Goal: Task Accomplishment & Management: Complete application form

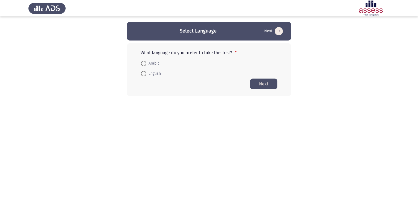
click at [143, 62] on span at bounding box center [143, 63] width 5 height 5
click at [143, 62] on input "Arabic" at bounding box center [143, 63] width 5 height 5
radio input "true"
click at [261, 85] on button "Next" at bounding box center [263, 83] width 27 height 11
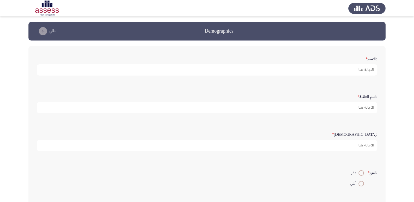
drag, startPoint x: 269, startPoint y: 84, endPoint x: 306, endPoint y: 68, distance: 40.0
click at [306, 68] on div ":الاسم * :اسم العائلة * :السن * :النوع * ذكر أنثي :البريد الإلكتروني * :مجال ال…" at bounding box center [206, 173] width 357 height 254
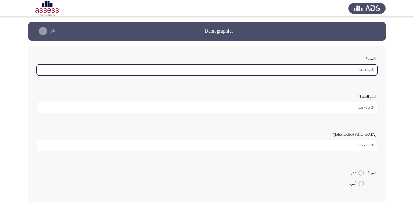
click at [358, 69] on input ":الاسم *" at bounding box center [207, 69] width 341 height 11
type input "H"
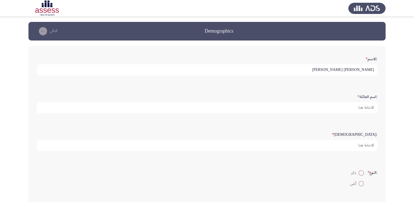
type input "[PERSON_NAME] [PERSON_NAME]"
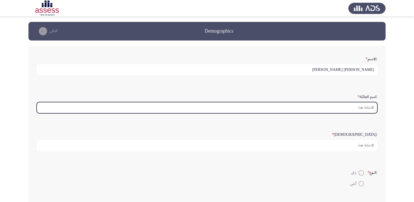
click at [354, 107] on input ":اسم العائلة *" at bounding box center [207, 107] width 341 height 11
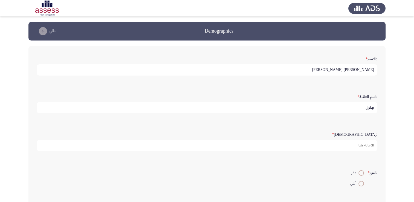
type input "بهلول"
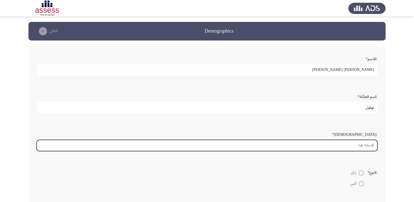
click at [358, 145] on input ":السن *" at bounding box center [207, 145] width 341 height 11
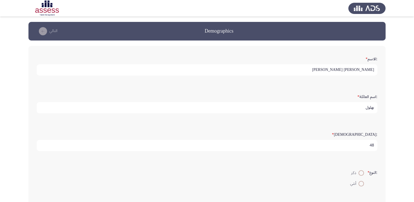
type input "48"
click at [361, 172] on span at bounding box center [361, 172] width 5 height 5
click at [361, 172] on input "ذكر" at bounding box center [361, 172] width 5 height 5
radio input "true"
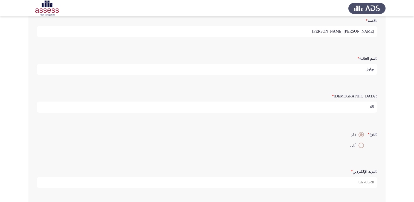
scroll to position [44, 0]
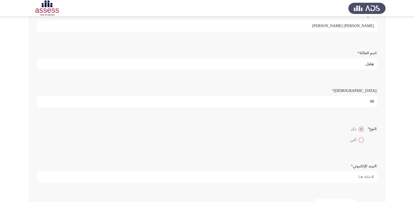
click at [404, 197] on app-assessment-container "Demographics التالي :الاسم * [PERSON_NAME] [PERSON_NAME] :اسم العائلة * بهلول :…" at bounding box center [207, 119] width 414 height 283
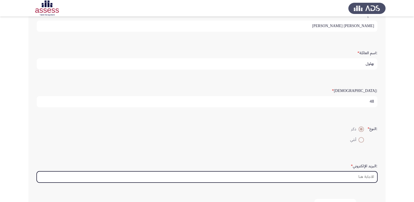
click at [319, 177] on input ":البريد الإلكتروني *" at bounding box center [207, 176] width 341 height 11
type input "ش"
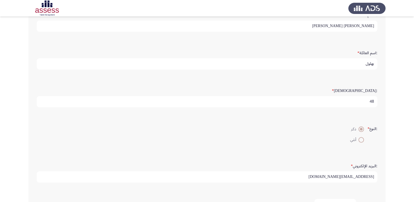
type input "[EMAIL_ADDRESS][DOMAIN_NAME]"
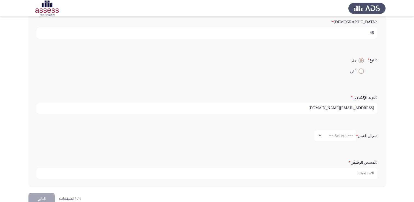
scroll to position [113, 0]
click at [341, 135] on span "--- Select ---" at bounding box center [341, 135] width 25 height 5
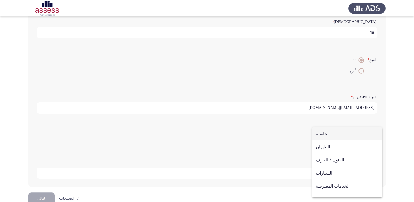
click at [326, 134] on span "محاسبة" at bounding box center [347, 133] width 63 height 13
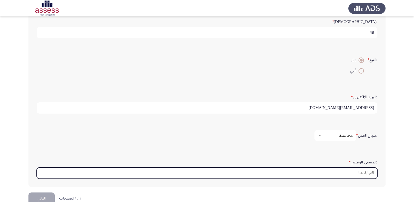
click at [339, 175] on input ":المسمى الوظيفى *" at bounding box center [207, 173] width 341 height 11
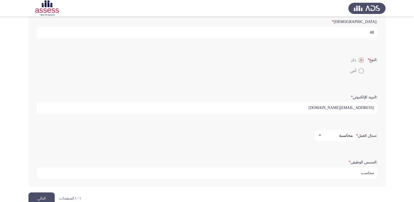
type input "محاسب"
click at [43, 197] on button "التالي" at bounding box center [41, 198] width 26 height 12
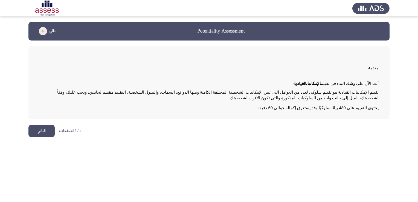
click at [47, 129] on button "التالي" at bounding box center [41, 131] width 26 height 12
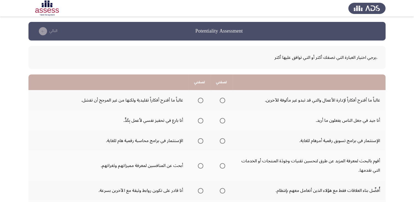
click at [288, 97] on td "غالباً ما أقترح أفكاراً لإدارة الأعمال والتي قد تبدو غير مألوفة للآخرين." at bounding box center [308, 100] width 153 height 20
click at [314, 100] on td "غالباً ما أقترح أفكاراً لإدارة الأعمال والتي قد تبدو غير مألوفة للآخرين." at bounding box center [308, 100] width 153 height 20
click at [223, 100] on span "Select an option" at bounding box center [223, 100] width 0 height 0
click at [222, 100] on input "Select an option" at bounding box center [222, 100] width 5 height 5
click at [201, 100] on span "Select an option" at bounding box center [201, 100] width 0 height 0
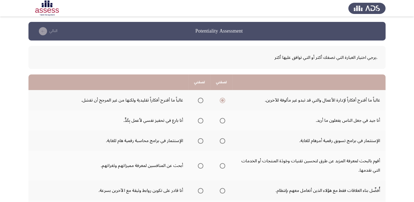
click at [200, 100] on input "Select an option" at bounding box center [200, 100] width 5 height 5
click at [202, 122] on span "Select an option" at bounding box center [200, 120] width 5 height 5
click at [202, 122] on input "Select an option" at bounding box center [200, 120] width 5 height 5
click at [222, 142] on span "Select an option" at bounding box center [222, 140] width 5 height 5
click at [222, 142] on input "Select an option" at bounding box center [222, 140] width 5 height 5
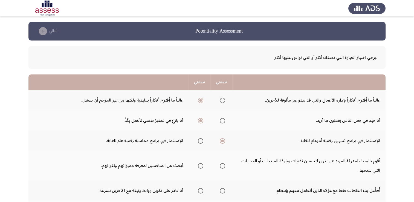
click at [223, 166] on span "Select an option" at bounding box center [223, 166] width 0 height 0
click at [222, 165] on input "Select an option" at bounding box center [222, 165] width 5 height 5
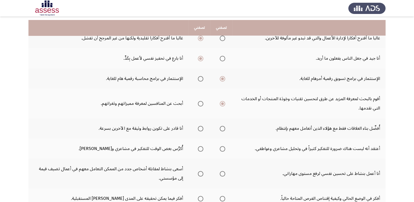
scroll to position [66, 0]
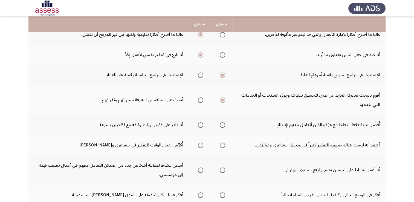
click at [201, 125] on span "Select an option" at bounding box center [201, 125] width 0 height 0
click at [200, 124] on input "Select an option" at bounding box center [200, 124] width 5 height 5
click at [200, 147] on span "Select an option" at bounding box center [200, 145] width 5 height 5
click at [200, 147] on input "Select an option" at bounding box center [200, 145] width 5 height 5
click at [201, 170] on span "Select an option" at bounding box center [201, 170] width 0 height 0
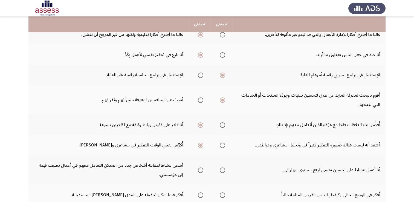
click at [200, 169] on input "Select an option" at bounding box center [200, 170] width 5 height 5
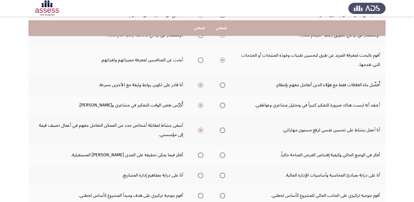
scroll to position [110, 0]
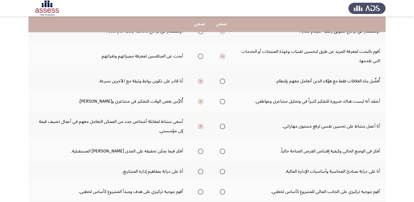
click at [201, 151] on span "Select an option" at bounding box center [201, 151] width 0 height 0
click at [200, 150] on input "Select an option" at bounding box center [200, 151] width 5 height 5
click at [201, 172] on span "Select an option" at bounding box center [201, 172] width 0 height 0
click at [200, 170] on input "Select an option" at bounding box center [200, 171] width 5 height 5
click at [396, 133] on app-assessment-container "Potentiality Assessment التالي .يرجي اختيار العبارة التي تصفك أكثر أو التي تواف…" at bounding box center [207, 90] width 414 height 356
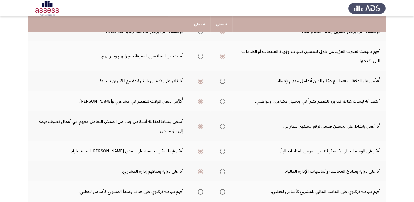
click at [396, 127] on app-assessment-container "Potentiality Assessment التالي .يرجي اختيار العبارة التي تصفك أكثر أو التي تواف…" at bounding box center [207, 90] width 414 height 356
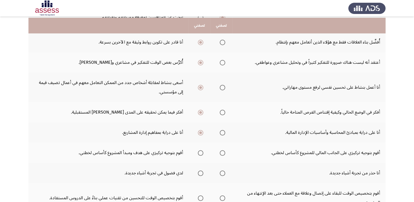
scroll to position [150, 0]
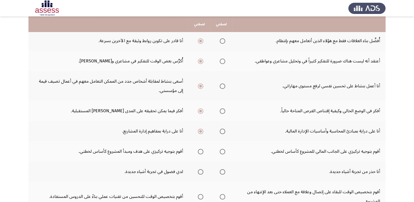
click at [201, 152] on span "Select an option" at bounding box center [201, 152] width 0 height 0
click at [200, 150] on input "Select an option" at bounding box center [200, 151] width 5 height 5
click at [200, 172] on span "Select an option" at bounding box center [200, 171] width 5 height 5
click at [200, 172] on input "Select an option" at bounding box center [200, 171] width 5 height 5
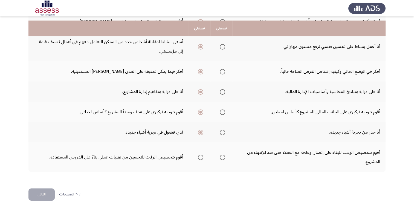
scroll to position [195, 0]
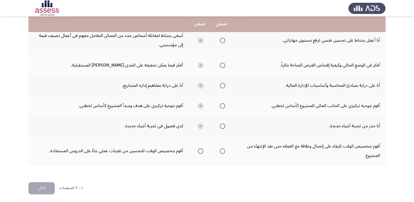
click at [201, 151] on span "Select an option" at bounding box center [201, 151] width 0 height 0
click at [200, 149] on input "Select an option" at bounding box center [200, 150] width 5 height 5
click at [44, 186] on button "التالي" at bounding box center [41, 188] width 26 height 12
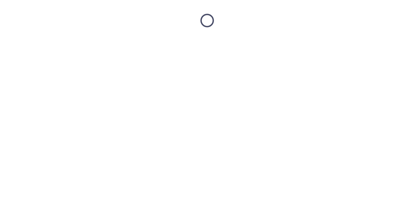
scroll to position [0, 0]
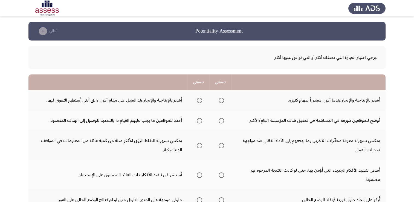
click at [201, 102] on span "Select an option" at bounding box center [199, 100] width 5 height 5
click at [201, 102] on input "Select an option" at bounding box center [199, 100] width 5 height 5
click at [198, 122] on span "Select an option" at bounding box center [199, 120] width 5 height 5
click at [198, 122] on input "Select an option" at bounding box center [199, 120] width 5 height 5
click at [222, 176] on span "Select an option" at bounding box center [221, 174] width 5 height 5
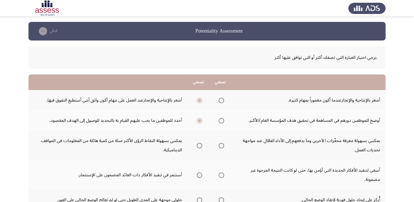
click at [222, 176] on input "Select an option" at bounding box center [221, 174] width 5 height 5
click at [221, 146] on span "Select an option" at bounding box center [221, 146] width 0 height 0
click at [222, 145] on input "Select an option" at bounding box center [221, 145] width 5 height 5
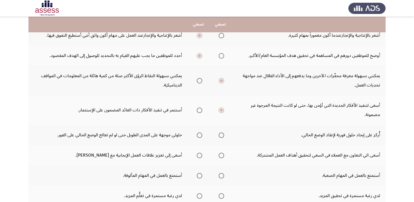
scroll to position [65, 0]
click at [202, 136] on span "Select an option" at bounding box center [199, 134] width 5 height 5
click at [202, 136] on input "Select an option" at bounding box center [199, 134] width 5 height 5
click at [221, 155] on span "Select an option" at bounding box center [221, 155] width 0 height 0
click at [222, 154] on input "Select an option" at bounding box center [221, 154] width 5 height 5
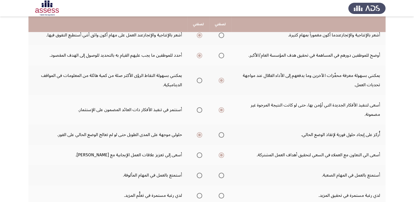
click at [199, 175] on span "Select an option" at bounding box center [199, 175] width 5 height 5
click at [199, 175] on input "Select an option" at bounding box center [199, 175] width 5 height 5
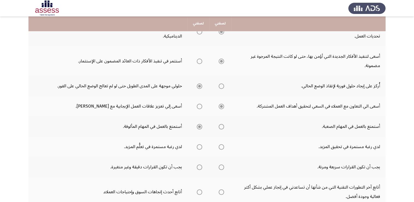
scroll to position [114, 0]
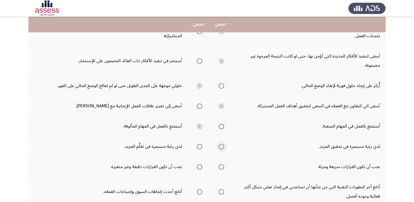
click at [221, 147] on span "Select an option" at bounding box center [221, 147] width 0 height 0
click at [222, 145] on input "Select an option" at bounding box center [221, 146] width 5 height 5
click at [221, 152] on th at bounding box center [220, 146] width 22 height 20
click at [200, 147] on span "Select an option" at bounding box center [200, 147] width 0 height 0
click at [200, 145] on input "Select an option" at bounding box center [199, 146] width 5 height 5
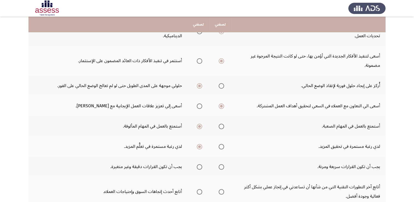
click at [200, 167] on span "Select an option" at bounding box center [200, 167] width 0 height 0
click at [200, 165] on input "Select an option" at bounding box center [199, 166] width 5 height 5
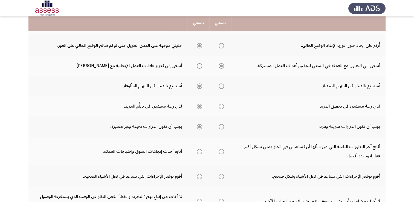
scroll to position [158, 0]
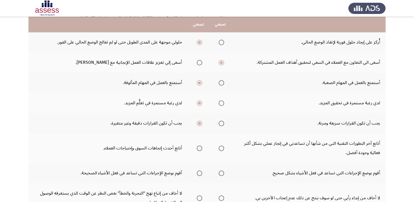
click at [199, 147] on span "Select an option" at bounding box center [199, 148] width 5 height 5
click at [199, 147] on input "Select an option" at bounding box center [199, 148] width 5 height 5
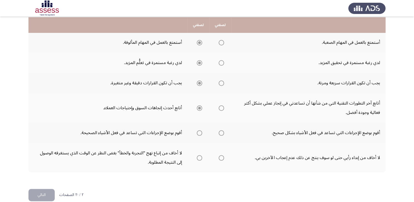
scroll to position [199, 0]
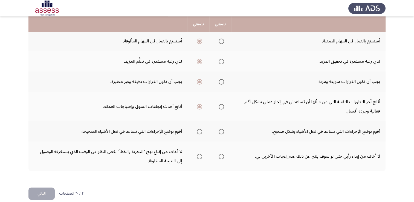
click at [221, 132] on span "Select an option" at bounding box center [221, 132] width 0 height 0
click at [222, 130] on input "Select an option" at bounding box center [221, 131] width 5 height 5
click at [200, 157] on span "Select an option" at bounding box center [200, 157] width 0 height 0
click at [200, 154] on input "Select an option" at bounding box center [199, 156] width 5 height 5
click at [44, 192] on button "التالي" at bounding box center [41, 194] width 26 height 12
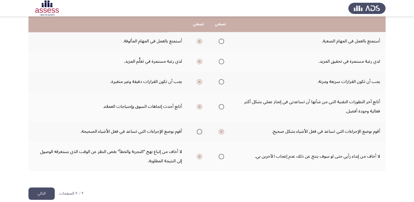
scroll to position [0, 0]
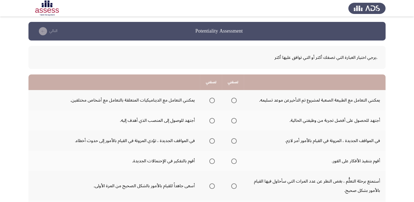
click at [234, 121] on span "Select an option" at bounding box center [234, 121] width 0 height 0
click at [234, 120] on input "Select an option" at bounding box center [233, 120] width 5 height 5
click at [234, 100] on span "Select an option" at bounding box center [234, 100] width 0 height 0
click at [234, 100] on input "Select an option" at bounding box center [233, 100] width 5 height 5
click at [234, 141] on span "Select an option" at bounding box center [234, 141] width 0 height 0
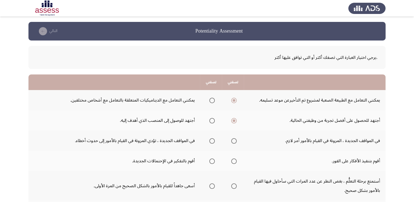
click at [234, 140] on input "Select an option" at bounding box center [233, 140] width 5 height 5
click at [212, 161] on span "Select an option" at bounding box center [212, 161] width 0 height 0
click at [212, 160] on input "Select an option" at bounding box center [211, 161] width 5 height 5
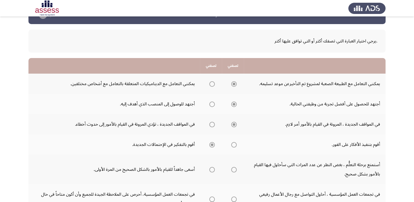
scroll to position [20, 0]
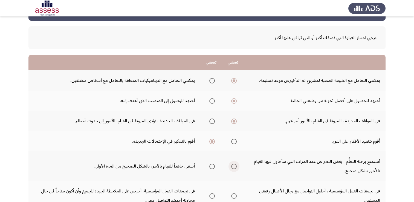
click at [234, 166] on span "Select an option" at bounding box center [234, 166] width 0 height 0
click at [234, 165] on input "Select an option" at bounding box center [233, 166] width 5 height 5
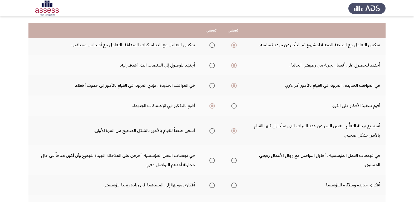
scroll to position [64, 0]
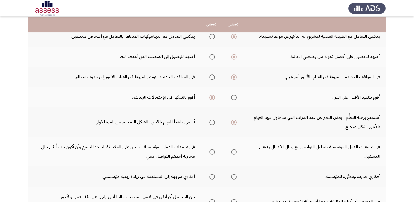
click at [214, 151] on span "Select an option" at bounding box center [211, 151] width 5 height 5
click at [214, 151] on input "Select an option" at bounding box center [211, 151] width 5 height 5
click at [233, 177] on span "Select an option" at bounding box center [233, 176] width 5 height 5
click at [233, 177] on input "Select an option" at bounding box center [233, 176] width 5 height 5
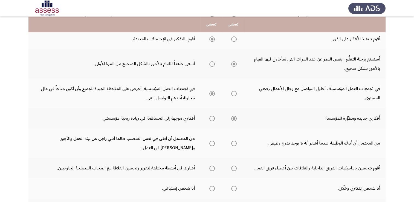
scroll to position [122, 0]
click at [234, 143] on span "Select an option" at bounding box center [234, 143] width 0 height 0
click at [234, 142] on input "Select an option" at bounding box center [233, 142] width 5 height 5
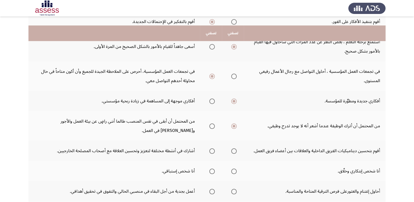
scroll to position [150, 0]
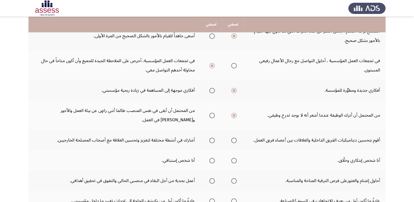
click at [208, 139] on label "Select an option" at bounding box center [211, 140] width 8 height 5
click at [209, 139] on input "Select an option" at bounding box center [211, 140] width 5 height 5
click at [234, 161] on span "Select an option" at bounding box center [234, 161] width 0 height 0
click at [234, 159] on input "Select an option" at bounding box center [233, 160] width 5 height 5
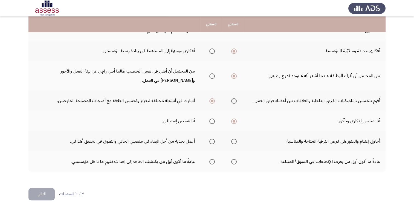
scroll to position [192, 0]
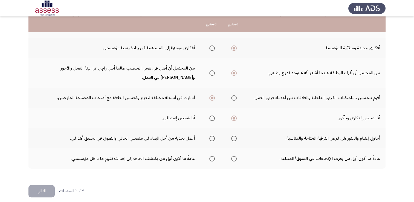
click at [212, 139] on span "Select an option" at bounding box center [212, 139] width 0 height 0
click at [212, 137] on input "Select an option" at bounding box center [211, 138] width 5 height 5
click at [233, 159] on span "Select an option" at bounding box center [233, 158] width 5 height 5
click at [233, 159] on input "Select an option" at bounding box center [233, 158] width 5 height 5
click at [43, 191] on button "التالي" at bounding box center [41, 191] width 26 height 12
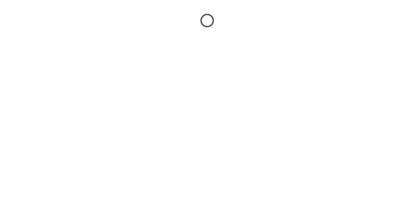
scroll to position [0, 0]
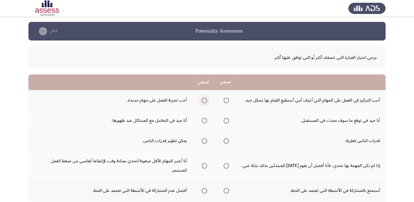
click at [205, 100] on span "Select an option" at bounding box center [205, 100] width 0 height 0
click at [205, 100] on input "Select an option" at bounding box center [204, 100] width 5 height 5
click at [205, 121] on span "Select an option" at bounding box center [205, 121] width 0 height 0
click at [205, 120] on input "Select an option" at bounding box center [204, 120] width 5 height 5
click at [204, 142] on span "Select an option" at bounding box center [204, 140] width 5 height 5
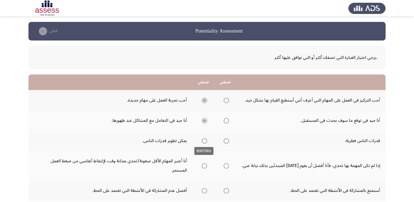
click at [207, 140] on span "Select an option" at bounding box center [204, 140] width 5 height 5
click at [207, 142] on span "Select an option" at bounding box center [204, 140] width 5 height 5
click at [207, 142] on input "Select an option" at bounding box center [204, 140] width 5 height 5
click at [205, 191] on span "Select an option" at bounding box center [205, 191] width 0 height 0
click at [205, 188] on input "Select an option" at bounding box center [204, 190] width 5 height 5
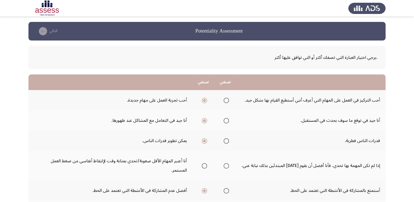
click at [205, 163] on span "Select an option" at bounding box center [204, 165] width 5 height 5
click at [205, 163] on input "Select an option" at bounding box center [204, 165] width 5 height 5
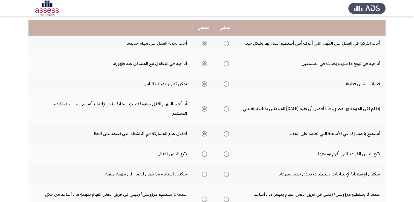
scroll to position [61, 0]
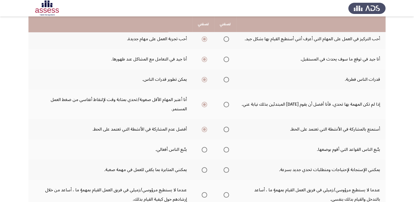
click at [203, 147] on span "Select an option" at bounding box center [204, 149] width 5 height 5
click at [203, 147] on input "Select an option" at bounding box center [204, 149] width 5 height 5
click at [206, 167] on span "Select an option" at bounding box center [204, 169] width 5 height 5
click at [206, 167] on input "Select an option" at bounding box center [204, 169] width 5 height 5
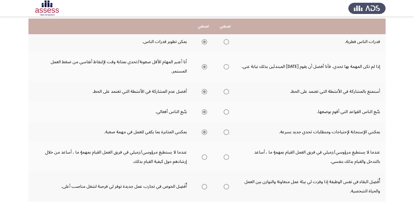
scroll to position [102, 0]
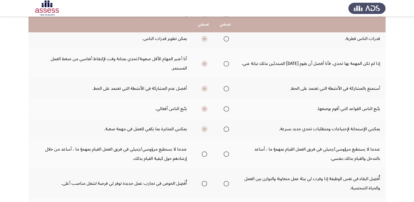
click at [205, 154] on span "Select an option" at bounding box center [205, 154] width 0 height 0
click at [205, 151] on input "Select an option" at bounding box center [204, 153] width 5 height 5
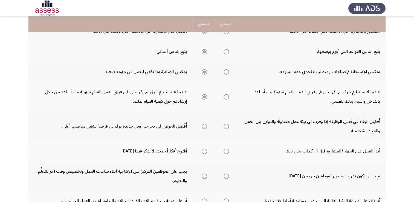
scroll to position [160, 0]
click at [225, 123] on span "Select an option" at bounding box center [226, 125] width 5 height 5
click at [225, 123] on input "Select an option" at bounding box center [226, 125] width 5 height 5
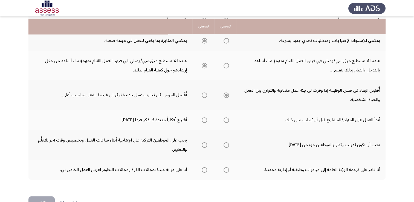
scroll to position [195, 0]
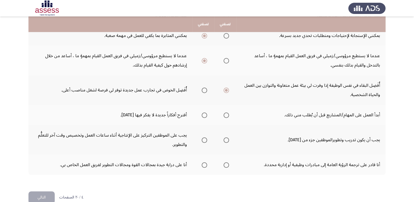
click at [226, 115] on span "Select an option" at bounding box center [226, 115] width 0 height 0
click at [227, 113] on input "Select an option" at bounding box center [226, 115] width 5 height 5
click at [205, 140] on span "Select an option" at bounding box center [205, 140] width 0 height 0
click at [205, 137] on input "Select an option" at bounding box center [204, 139] width 5 height 5
click at [229, 162] on span "Select an option" at bounding box center [226, 164] width 5 height 5
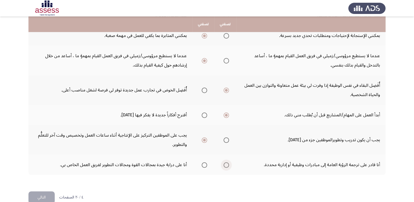
click at [229, 162] on input "Select an option" at bounding box center [226, 164] width 5 height 5
click at [37, 191] on button "التالي" at bounding box center [41, 197] width 26 height 12
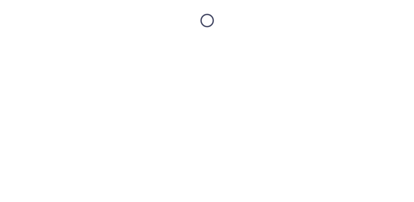
scroll to position [0, 0]
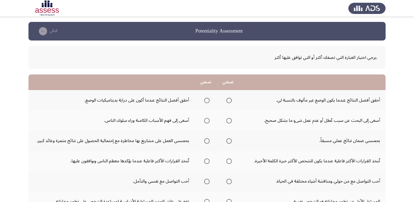
click at [205, 106] on th at bounding box center [206, 100] width 22 height 20
click at [205, 100] on span "Select an option" at bounding box center [206, 100] width 5 height 5
click at [205, 100] on input "Select an option" at bounding box center [206, 100] width 5 height 5
click at [229, 122] on span "Select an option" at bounding box center [228, 120] width 5 height 5
click at [229, 122] on input "Select an option" at bounding box center [228, 120] width 5 height 5
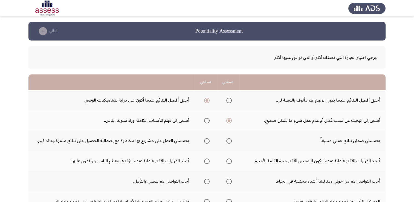
click at [207, 141] on span "Select an option" at bounding box center [207, 141] width 0 height 0
click at [207, 140] on input "Select an option" at bounding box center [206, 140] width 5 height 5
click at [207, 140] on span "Select an option" at bounding box center [207, 141] width 3 height 3
click at [207, 140] on input "Select an option" at bounding box center [206, 140] width 5 height 5
click at [229, 141] on span "Select an option" at bounding box center [229, 141] width 0 height 0
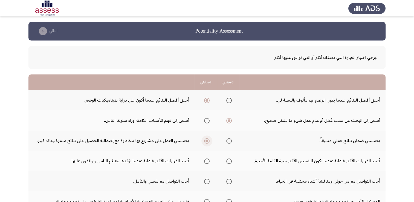
click at [229, 140] on input "Select an option" at bounding box center [228, 140] width 5 height 5
click at [229, 161] on span "Select an option" at bounding box center [229, 161] width 0 height 0
click at [229, 160] on input "Select an option" at bounding box center [228, 161] width 5 height 5
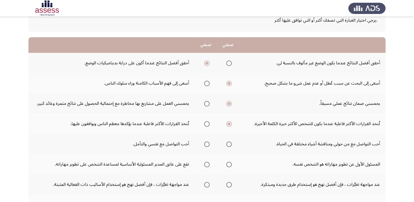
scroll to position [38, 0]
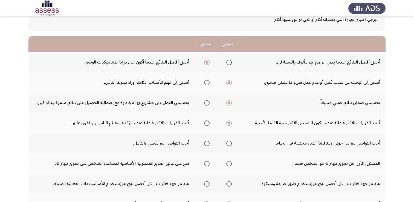
click at [229, 143] on span "Select an option" at bounding box center [229, 143] width 0 height 0
click at [229, 142] on input "Select an option" at bounding box center [228, 143] width 5 height 5
click at [228, 162] on span "Select an option" at bounding box center [228, 163] width 5 height 5
click at [228, 162] on input "Select an option" at bounding box center [228, 163] width 5 height 5
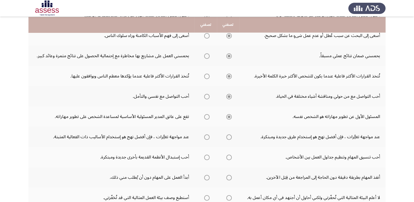
scroll to position [85, 0]
click at [208, 137] on span "Select an option" at bounding box center [206, 136] width 5 height 5
click at [208, 137] on input "Select an option" at bounding box center [206, 136] width 5 height 5
click at [229, 137] on span "Select an option" at bounding box center [229, 137] width 0 height 0
click at [229, 135] on input "Select an option" at bounding box center [228, 136] width 5 height 5
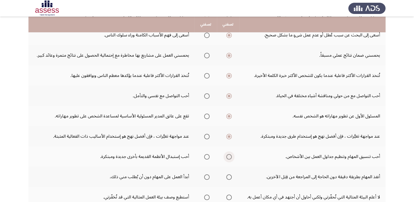
click at [229, 157] on span "Select an option" at bounding box center [229, 157] width 0 height 0
click at [229, 156] on input "Select an option" at bounding box center [228, 156] width 5 height 5
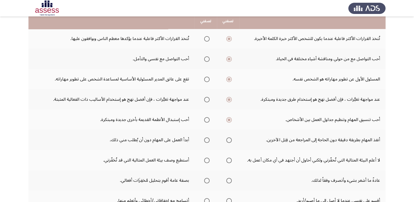
scroll to position [124, 0]
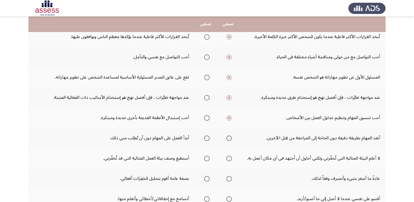
click at [229, 117] on span "Select an option" at bounding box center [229, 118] width 3 height 3
click at [229, 117] on input "Select an option" at bounding box center [228, 117] width 5 height 5
click at [207, 118] on span "Select an option" at bounding box center [207, 118] width 0 height 0
click at [207, 117] on input "Select an option" at bounding box center [206, 117] width 5 height 5
click at [207, 138] on span "Select an option" at bounding box center [207, 138] width 0 height 0
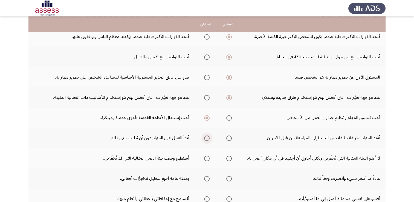
click at [207, 137] on input "Select an option" at bounding box center [206, 138] width 5 height 5
click at [207, 159] on span "Select an option" at bounding box center [207, 159] width 0 height 0
click at [207, 157] on input "Select an option" at bounding box center [206, 158] width 5 height 5
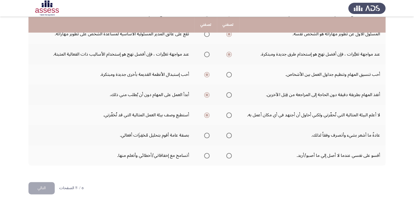
scroll to position [168, 0]
click at [229, 135] on span "Select an option" at bounding box center [229, 135] width 0 height 0
click at [229, 134] on input "Select an option" at bounding box center [228, 135] width 5 height 5
click at [207, 156] on span "Select an option" at bounding box center [207, 156] width 0 height 0
click at [207, 154] on input "Select an option" at bounding box center [206, 155] width 5 height 5
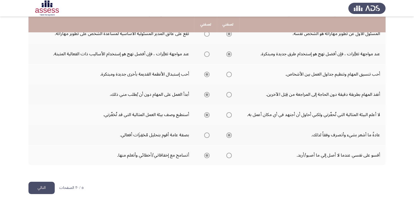
click at [44, 188] on button "التالي" at bounding box center [41, 188] width 26 height 12
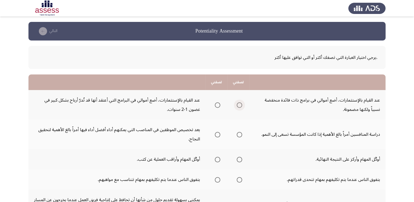
click at [236, 107] on label "Select an option" at bounding box center [239, 104] width 8 height 5
click at [237, 107] on input "Select an option" at bounding box center [239, 104] width 5 height 5
click at [217, 135] on span "Select an option" at bounding box center [217, 134] width 5 height 5
click at [217, 135] on input "Select an option" at bounding box center [217, 134] width 5 height 5
click at [219, 160] on span "Select an option" at bounding box center [217, 159] width 5 height 5
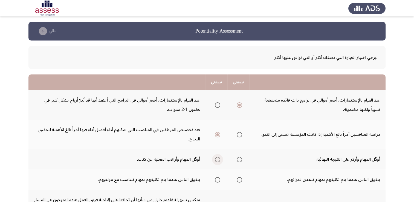
click at [219, 160] on input "Select an option" at bounding box center [217, 159] width 5 height 5
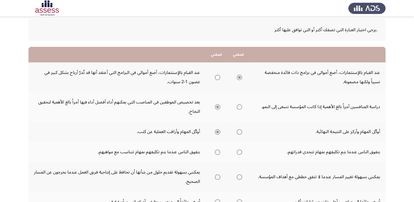
scroll to position [28, 0]
click at [218, 152] on span "Select an option" at bounding box center [218, 152] width 0 height 0
click at [218, 151] on input "Select an option" at bounding box center [217, 151] width 5 height 5
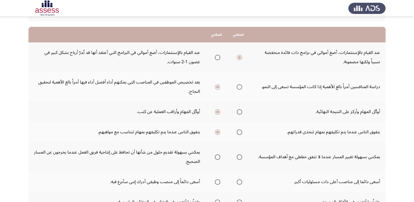
scroll to position [69, 0]
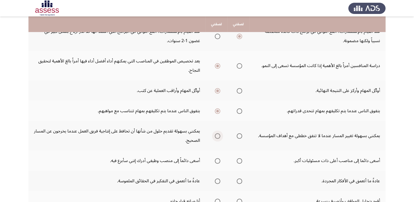
click at [218, 136] on span "Select an option" at bounding box center [218, 136] width 0 height 0
click at [218, 135] on input "Select an option" at bounding box center [217, 135] width 5 height 5
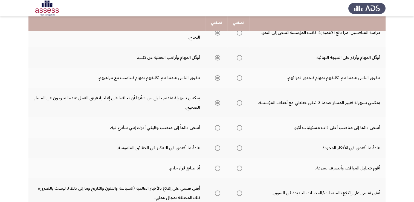
scroll to position [102, 0]
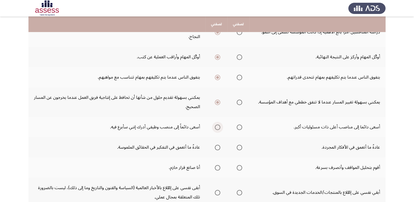
click at [216, 125] on span "Select an option" at bounding box center [217, 127] width 5 height 5
click at [216, 125] on input "Select an option" at bounding box center [217, 127] width 5 height 5
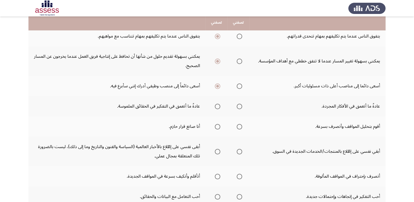
scroll to position [144, 0]
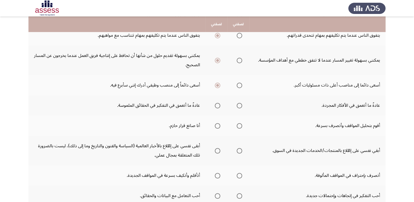
click at [218, 106] on span "Select an option" at bounding box center [218, 106] width 0 height 0
click at [218, 104] on input "Select an option" at bounding box center [217, 105] width 5 height 5
click at [240, 126] on span "Select an option" at bounding box center [240, 126] width 0 height 0
click at [240, 124] on input "Select an option" at bounding box center [239, 125] width 5 height 5
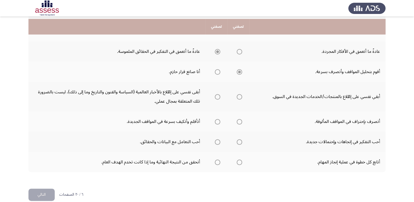
scroll to position [205, 0]
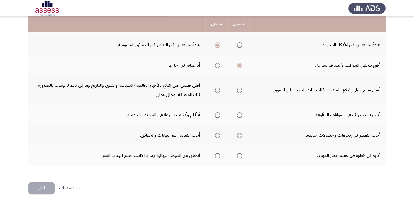
click at [242, 89] on span "Select an option" at bounding box center [239, 90] width 5 height 5
click at [242, 89] on input "Select an option" at bounding box center [239, 90] width 5 height 5
click at [220, 113] on span "Select an option" at bounding box center [217, 115] width 5 height 5
click at [220, 113] on input "Select an option" at bounding box center [217, 115] width 5 height 5
click at [218, 136] on span "Select an option" at bounding box center [218, 136] width 0 height 0
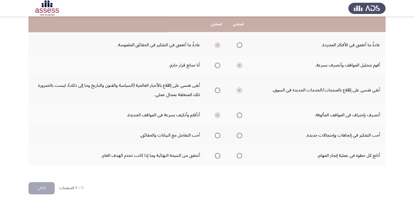
click at [218, 134] on input "Select an option" at bounding box center [217, 135] width 5 height 5
click at [240, 156] on span "Select an option" at bounding box center [240, 156] width 0 height 0
click at [240, 154] on input "Select an option" at bounding box center [239, 155] width 5 height 5
click at [44, 188] on button "التالي" at bounding box center [41, 188] width 26 height 12
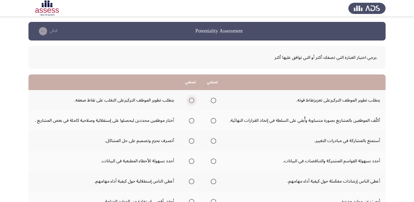
click at [190, 102] on span "Select an option" at bounding box center [191, 100] width 5 height 5
click at [190, 102] on input "Select an option" at bounding box center [191, 100] width 5 height 5
click at [192, 121] on span "Select an option" at bounding box center [192, 121] width 0 height 0
click at [192, 120] on input "Select an option" at bounding box center [191, 120] width 5 height 5
click at [214, 141] on span "Select an option" at bounding box center [214, 141] width 0 height 0
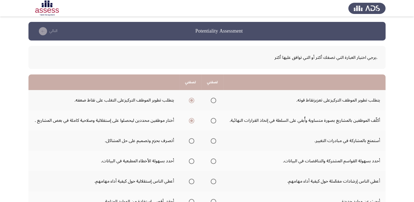
click at [214, 140] on input "Select an option" at bounding box center [213, 140] width 5 height 5
click at [214, 161] on span "Select an option" at bounding box center [214, 161] width 0 height 0
click at [214, 160] on input "Select an option" at bounding box center [213, 161] width 5 height 5
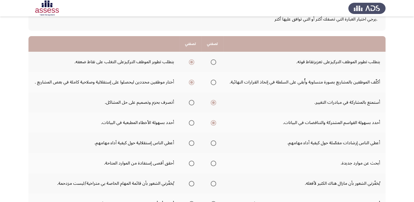
scroll to position [41, 0]
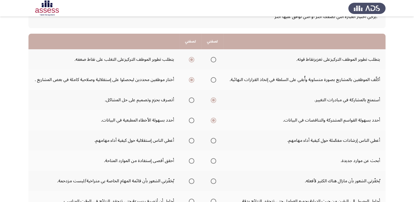
click at [214, 141] on span "Select an option" at bounding box center [214, 141] width 0 height 0
click at [214, 140] on input "Select an option" at bounding box center [213, 140] width 5 height 5
click at [192, 161] on span "Select an option" at bounding box center [192, 161] width 0 height 0
click at [192, 160] on input "Select an option" at bounding box center [191, 160] width 5 height 5
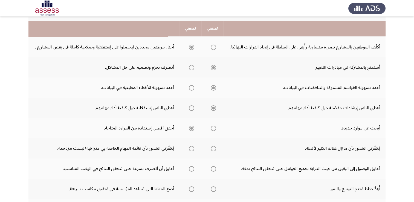
scroll to position [78, 0]
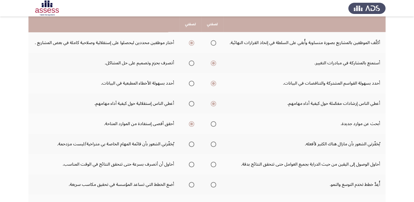
click at [214, 144] on span "Select an option" at bounding box center [214, 144] width 0 height 0
click at [214, 143] on input "Select an option" at bounding box center [213, 144] width 5 height 5
click at [215, 162] on span "Select an option" at bounding box center [213, 164] width 5 height 5
click at [215, 162] on input "Select an option" at bounding box center [213, 164] width 5 height 5
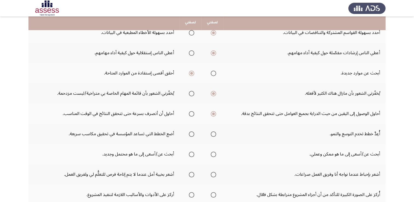
scroll to position [132, 0]
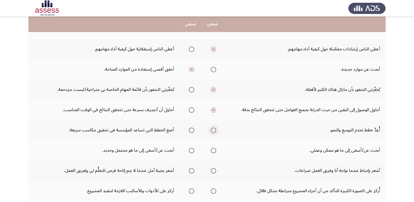
click at [216, 130] on span "Select an option" at bounding box center [213, 130] width 5 height 5
click at [216, 130] on input "Select an option" at bounding box center [213, 130] width 5 height 5
click at [214, 151] on span "Select an option" at bounding box center [214, 151] width 0 height 0
click at [214, 149] on input "Select an option" at bounding box center [213, 150] width 5 height 5
click at [191, 170] on span "Select an option" at bounding box center [191, 170] width 5 height 5
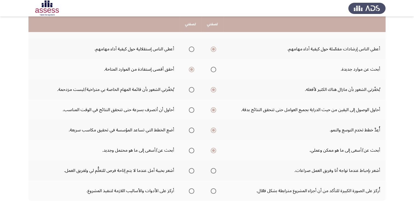
click at [191, 170] on input "Select an option" at bounding box center [191, 170] width 5 height 5
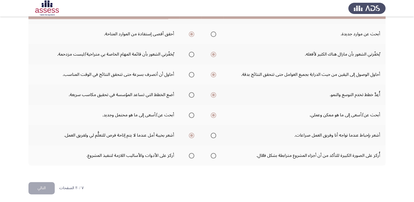
scroll to position [168, 0]
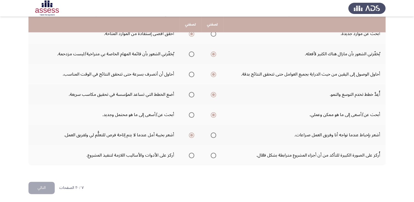
click at [192, 156] on span "Select an option" at bounding box center [192, 156] width 0 height 0
click at [192, 154] on input "Select an option" at bounding box center [191, 155] width 5 height 5
click at [44, 188] on button "التالي" at bounding box center [41, 188] width 26 height 12
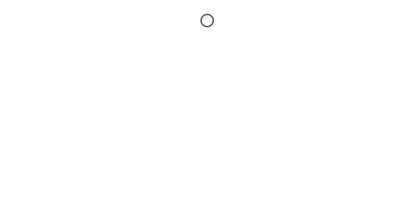
scroll to position [0, 0]
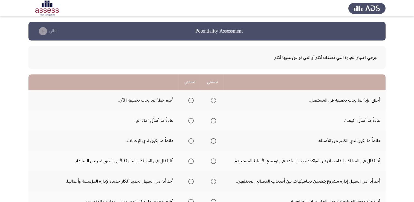
click at [214, 121] on span "Select an option" at bounding box center [214, 121] width 0 height 0
click at [213, 120] on input "Select an option" at bounding box center [213, 120] width 5 height 5
click at [191, 100] on span "Select an option" at bounding box center [191, 100] width 0 height 0
click at [191, 100] on input "Select an option" at bounding box center [190, 100] width 5 height 5
click at [214, 100] on span "Select an option" at bounding box center [214, 100] width 0 height 0
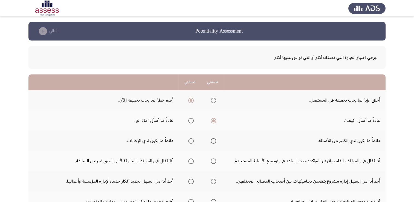
click at [213, 100] on input "Select an option" at bounding box center [213, 100] width 5 height 5
click at [214, 141] on span "Select an option" at bounding box center [214, 141] width 0 height 0
click at [213, 140] on input "Select an option" at bounding box center [213, 140] width 5 height 5
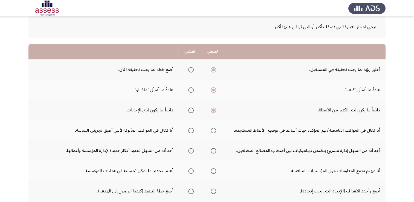
scroll to position [33, 0]
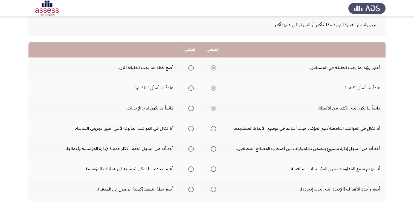
click at [192, 127] on span "Select an option" at bounding box center [190, 128] width 5 height 5
click at [192, 127] on input "Select an option" at bounding box center [190, 128] width 5 height 5
click at [191, 169] on span "Select an option" at bounding box center [191, 169] width 0 height 0
click at [191, 168] on input "Select an option" at bounding box center [190, 168] width 5 height 5
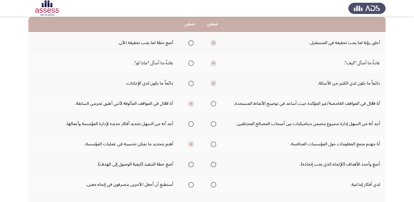
scroll to position [61, 0]
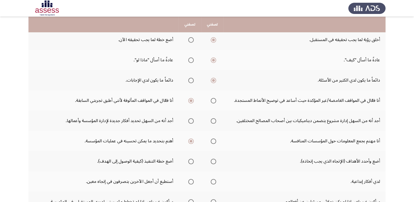
click at [191, 162] on span "Select an option" at bounding box center [191, 162] width 0 height 0
click at [191, 160] on input "Select an option" at bounding box center [190, 161] width 5 height 5
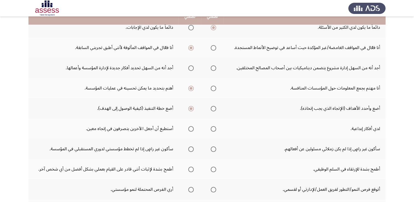
scroll to position [114, 0]
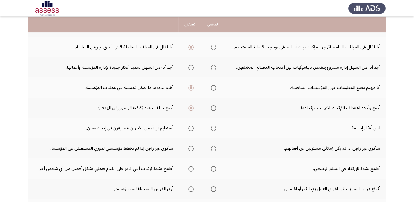
click at [191, 128] on span "Select an option" at bounding box center [191, 128] width 0 height 0
click at [191, 127] on input "Select an option" at bounding box center [190, 128] width 5 height 5
click at [214, 149] on span "Select an option" at bounding box center [214, 149] width 0 height 0
click at [213, 147] on input "Select an option" at bounding box center [213, 148] width 5 height 5
click at [191, 169] on span "Select an option" at bounding box center [191, 169] width 0 height 0
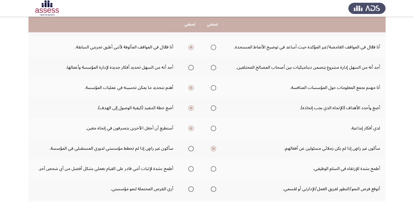
click at [191, 167] on input "Select an option" at bounding box center [190, 168] width 5 height 5
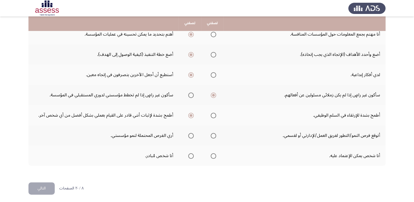
scroll to position [168, 0]
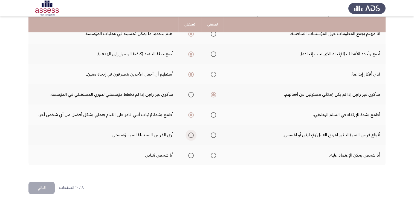
click at [191, 135] on span "Select an option" at bounding box center [191, 135] width 0 height 0
click at [191, 134] on input "Select an option" at bounding box center [190, 135] width 5 height 5
click at [191, 156] on span "Select an option" at bounding box center [191, 156] width 0 height 0
click at [191, 154] on input "Select an option" at bounding box center [190, 155] width 5 height 5
click at [43, 188] on button "التالي" at bounding box center [41, 188] width 26 height 12
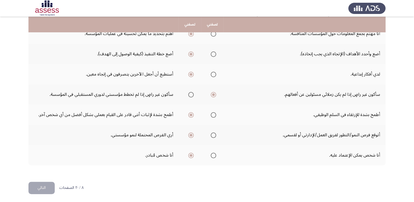
scroll to position [0, 0]
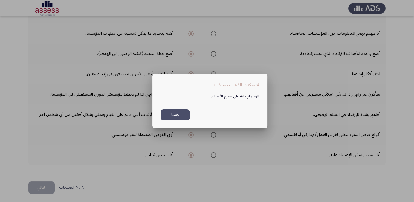
click at [179, 115] on button "حسنا" at bounding box center [175, 115] width 29 height 11
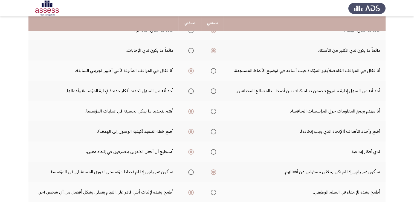
scroll to position [89, 0]
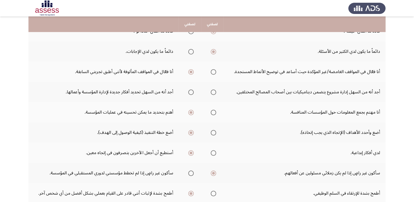
click at [189, 93] on span "Select an option" at bounding box center [190, 92] width 5 height 5
click at [189, 93] on input "Select an option" at bounding box center [190, 92] width 5 height 5
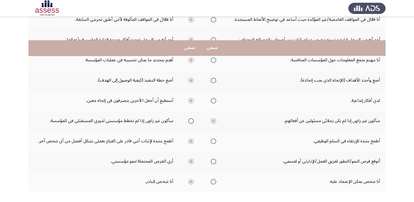
scroll to position [168, 0]
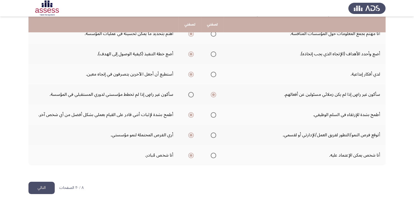
click at [42, 188] on button "التالي" at bounding box center [41, 188] width 26 height 12
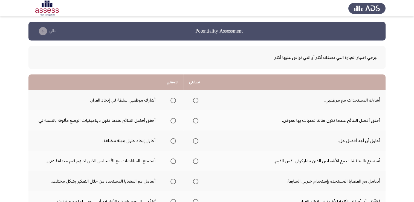
click at [196, 100] on span "Select an option" at bounding box center [196, 100] width 0 height 0
click at [196, 100] on input "Select an option" at bounding box center [195, 100] width 5 height 5
click at [173, 121] on span "Select an option" at bounding box center [173, 121] width 0 height 0
click at [174, 120] on input "Select an option" at bounding box center [173, 120] width 5 height 5
click at [173, 141] on span "Select an option" at bounding box center [173, 141] width 0 height 0
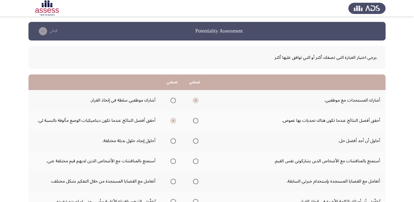
click at [174, 140] on input "Select an option" at bounding box center [173, 140] width 5 height 5
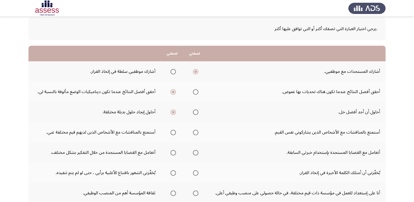
scroll to position [29, 0]
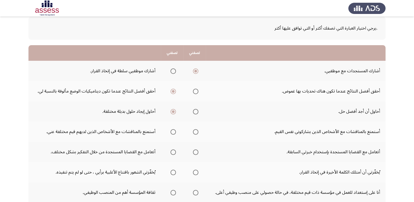
click at [173, 132] on span "Select an option" at bounding box center [173, 132] width 0 height 0
click at [174, 131] on input "Select an option" at bounding box center [173, 131] width 5 height 5
click at [173, 152] on span "Select an option" at bounding box center [173, 152] width 0 height 0
click at [174, 151] on input "Select an option" at bounding box center [173, 151] width 5 height 5
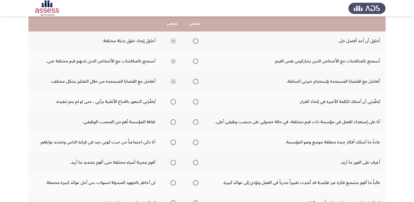
scroll to position [102, 0]
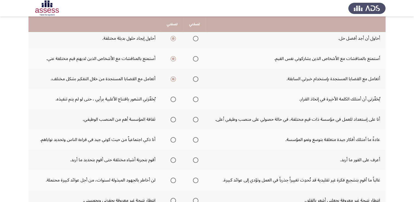
click at [173, 99] on span "Select an option" at bounding box center [173, 99] width 0 height 0
click at [174, 98] on input "Select an option" at bounding box center [173, 99] width 5 height 5
click at [173, 120] on span "Select an option" at bounding box center [173, 120] width 0 height 0
click at [174, 118] on input "Select an option" at bounding box center [173, 119] width 5 height 5
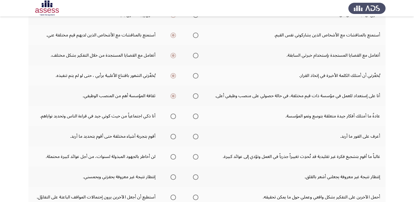
scroll to position [138, 0]
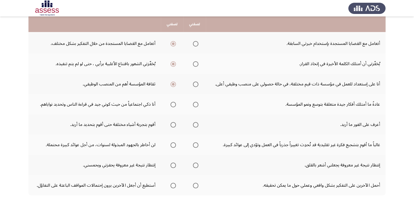
click at [196, 105] on span "Select an option" at bounding box center [196, 105] width 0 height 0
click at [196, 103] on input "Select an option" at bounding box center [195, 104] width 5 height 5
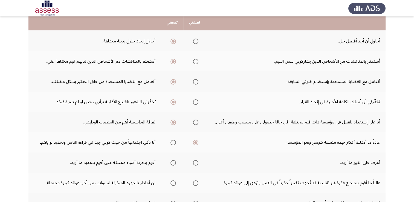
scroll to position [98, 0]
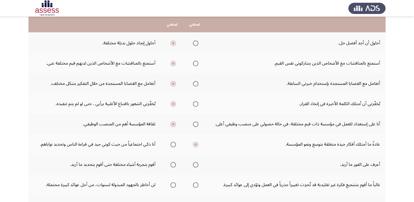
click at [173, 165] on span "Select an option" at bounding box center [173, 165] width 0 height 0
click at [174, 163] on input "Select an option" at bounding box center [173, 164] width 5 height 5
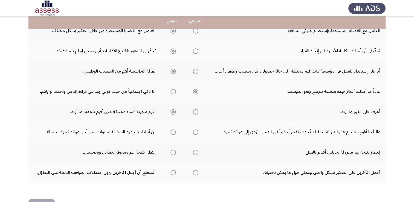
scroll to position [153, 0]
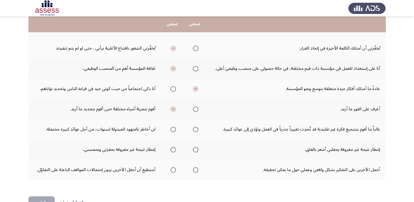
click at [173, 129] on span "Select an option" at bounding box center [173, 129] width 0 height 0
click at [174, 128] on input "Select an option" at bounding box center [173, 129] width 5 height 5
click at [173, 150] on span "Select an option" at bounding box center [173, 150] width 0 height 0
click at [174, 148] on input "Select an option" at bounding box center [173, 149] width 5 height 5
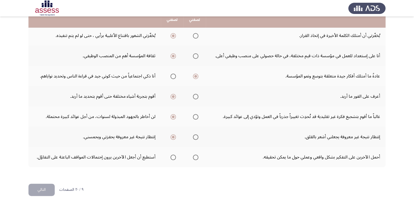
scroll to position [168, 0]
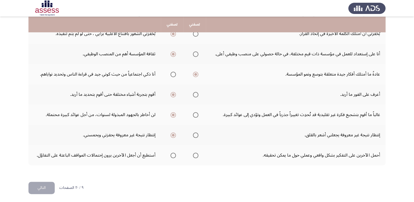
click at [196, 156] on span "Select an option" at bounding box center [196, 156] width 0 height 0
click at [196, 154] on input "Select an option" at bounding box center [195, 155] width 5 height 5
click at [45, 184] on button "التالي" at bounding box center [41, 188] width 26 height 12
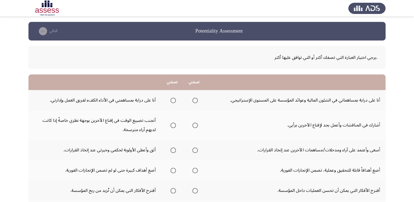
click at [174, 102] on span "Select an option" at bounding box center [173, 100] width 5 height 5
click at [174, 102] on input "Select an option" at bounding box center [173, 100] width 5 height 5
click at [171, 125] on span "Select an option" at bounding box center [173, 125] width 5 height 5
click at [171, 125] on input "Select an option" at bounding box center [173, 125] width 5 height 5
click at [195, 150] on span "Select an option" at bounding box center [195, 150] width 0 height 0
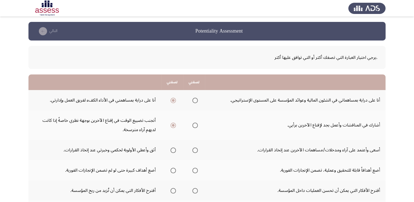
click at [195, 149] on input "Select an option" at bounding box center [194, 150] width 5 height 5
click at [173, 150] on span "Select an option" at bounding box center [173, 150] width 0 height 0
click at [173, 149] on input "Select an option" at bounding box center [173, 150] width 5 height 5
click at [173, 171] on span "Select an option" at bounding box center [173, 171] width 0 height 0
click at [173, 170] on input "Select an option" at bounding box center [173, 170] width 5 height 5
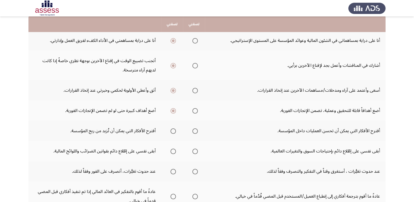
scroll to position [61, 0]
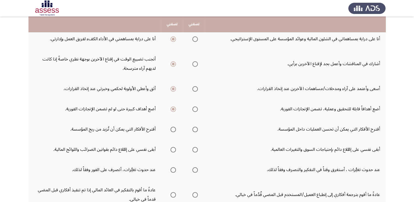
click at [195, 129] on span "Select an option" at bounding box center [195, 129] width 0 height 0
click at [195, 128] on input "Select an option" at bounding box center [194, 129] width 5 height 5
click at [173, 150] on span "Select an option" at bounding box center [173, 150] width 0 height 0
click at [173, 149] on input "Select an option" at bounding box center [173, 149] width 5 height 5
click at [195, 171] on span "Select an option" at bounding box center [194, 169] width 5 height 5
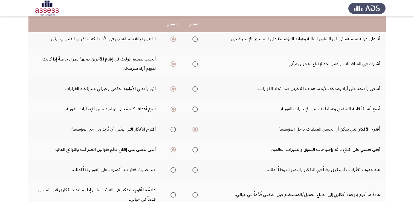
click at [195, 171] on input "Select an option" at bounding box center [194, 169] width 5 height 5
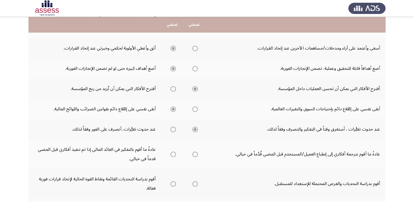
scroll to position [102, 0]
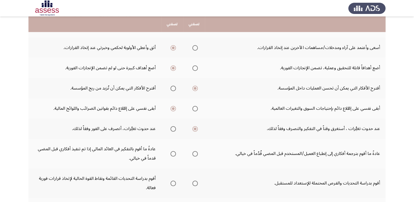
click at [194, 151] on span "Select an option" at bounding box center [194, 153] width 5 height 5
click at [194, 151] on input "Select an option" at bounding box center [194, 153] width 5 height 5
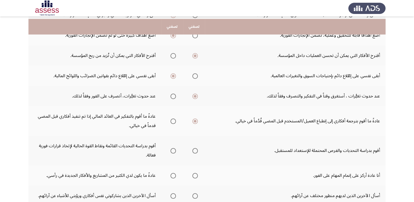
scroll to position [137, 0]
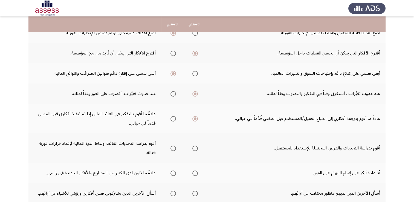
click at [197, 156] on th at bounding box center [194, 148] width 22 height 30
click at [195, 148] on span "Select an option" at bounding box center [195, 148] width 0 height 0
click at [195, 147] on input "Select an option" at bounding box center [194, 148] width 5 height 5
click at [173, 173] on span "Select an option" at bounding box center [173, 173] width 0 height 0
click at [173, 171] on input "Select an option" at bounding box center [173, 173] width 5 height 5
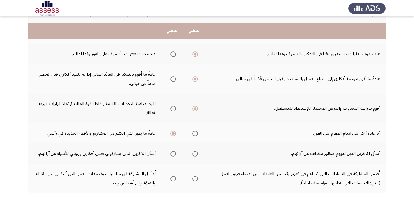
scroll to position [185, 0]
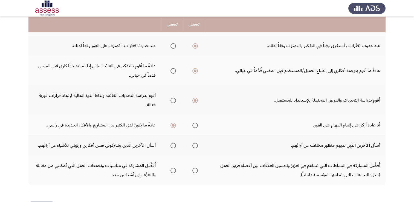
click at [195, 146] on span "Select an option" at bounding box center [195, 146] width 0 height 0
click at [195, 143] on input "Select an option" at bounding box center [194, 145] width 5 height 5
click at [173, 171] on span "Select an option" at bounding box center [173, 171] width 0 height 0
click at [173, 168] on input "Select an option" at bounding box center [173, 170] width 5 height 5
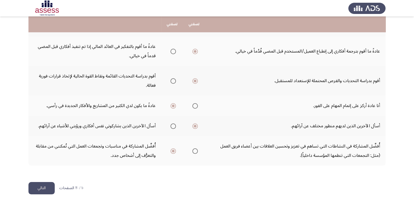
click at [44, 188] on button "التالي" at bounding box center [41, 188] width 26 height 12
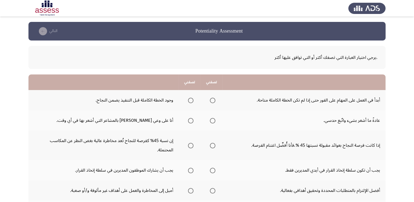
click at [191, 102] on span "Select an option" at bounding box center [190, 100] width 5 height 5
click at [191, 102] on input "Select an option" at bounding box center [190, 100] width 5 height 5
click at [213, 121] on span "Select an option" at bounding box center [213, 121] width 0 height 0
click at [212, 120] on input "Select an option" at bounding box center [212, 120] width 5 height 5
click at [215, 145] on span "Select an option" at bounding box center [212, 145] width 5 height 5
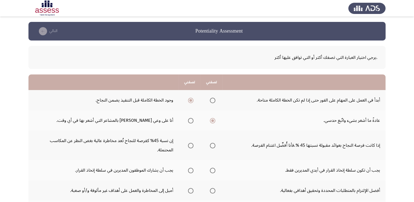
click at [215, 145] on input "Select an option" at bounding box center [212, 145] width 5 height 5
click at [191, 146] on span "Select an option" at bounding box center [191, 146] width 0 height 0
click at [191, 145] on input "Select an option" at bounding box center [190, 145] width 5 height 5
click at [215, 169] on span "Select an option" at bounding box center [212, 170] width 5 height 5
click at [215, 169] on input "Select an option" at bounding box center [212, 170] width 5 height 5
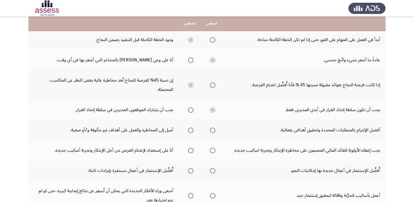
scroll to position [61, 0]
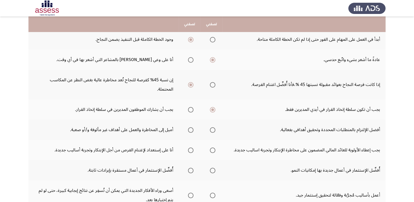
click at [191, 130] on span "Select an option" at bounding box center [191, 130] width 0 height 0
click at [191, 129] on input "Select an option" at bounding box center [190, 129] width 5 height 5
click at [214, 131] on span "Select an option" at bounding box center [212, 129] width 5 height 5
click at [214, 131] on input "Select an option" at bounding box center [212, 129] width 5 height 5
click at [213, 150] on span "Select an option" at bounding box center [213, 150] width 0 height 0
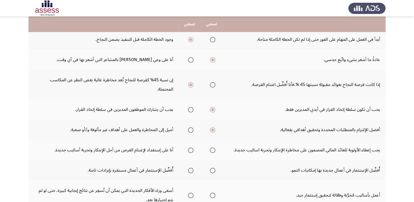
click at [212, 149] on input "Select an option" at bounding box center [212, 150] width 5 height 5
click at [193, 148] on span "Select an option" at bounding box center [190, 150] width 5 height 5
click at [193, 148] on input "Select an option" at bounding box center [190, 150] width 5 height 5
click at [191, 171] on span "Select an option" at bounding box center [191, 171] width 0 height 0
click at [191, 169] on input "Select an option" at bounding box center [190, 170] width 5 height 5
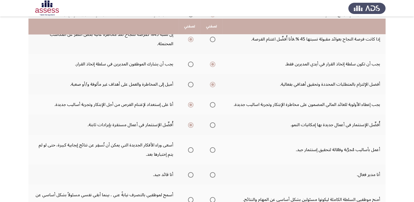
scroll to position [112, 0]
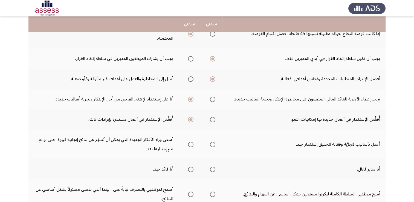
click at [208, 121] on label "Select an option" at bounding box center [212, 119] width 8 height 5
click at [210, 121] on input "Select an option" at bounding box center [212, 119] width 5 height 5
click at [189, 143] on span "Select an option" at bounding box center [190, 144] width 5 height 5
click at [189, 143] on input "Select an option" at bounding box center [190, 144] width 5 height 5
click at [213, 169] on span "Select an option" at bounding box center [213, 169] width 0 height 0
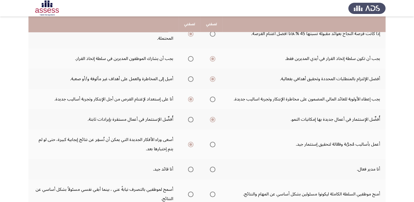
click at [212, 168] on input "Select an option" at bounding box center [212, 169] width 5 height 5
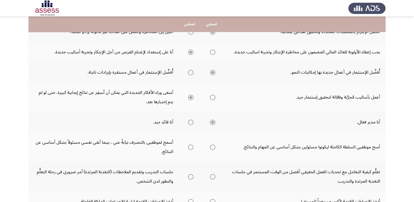
scroll to position [162, 0]
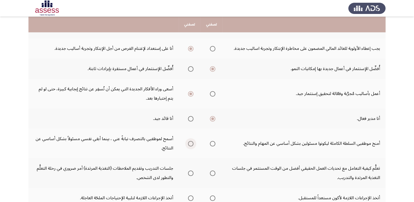
click at [191, 144] on span "Select an option" at bounding box center [191, 144] width 0 height 0
click at [191, 142] on input "Select an option" at bounding box center [190, 143] width 5 height 5
click at [191, 173] on span "Select an option" at bounding box center [191, 173] width 0 height 0
click at [191, 171] on input "Select an option" at bounding box center [190, 173] width 5 height 5
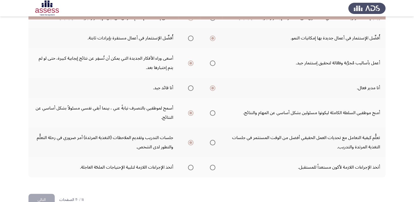
scroll to position [205, 0]
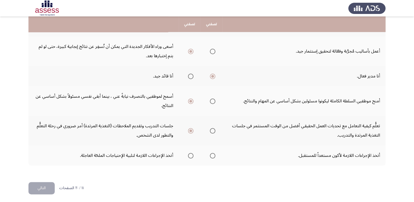
click at [213, 156] on span "Select an option" at bounding box center [212, 155] width 5 height 5
click at [213, 156] on input "Select an option" at bounding box center [212, 155] width 5 height 5
click at [45, 191] on button "التالي" at bounding box center [41, 188] width 26 height 12
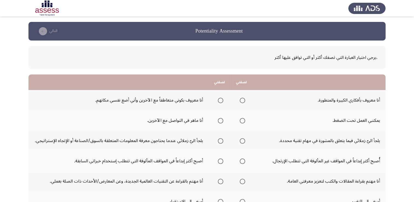
click at [240, 100] on span "Select an option" at bounding box center [242, 100] width 5 height 5
click at [240, 100] on input "Select an option" at bounding box center [242, 100] width 5 height 5
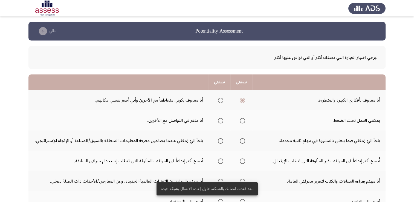
click at [219, 122] on span "Select an option" at bounding box center [220, 120] width 5 height 5
click at [219, 122] on input "Select an option" at bounding box center [220, 120] width 5 height 5
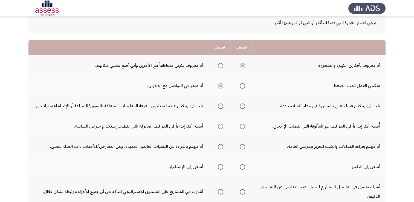
scroll to position [27, 0]
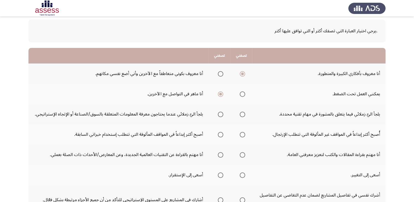
click at [221, 74] on span "Select an option" at bounding box center [221, 74] width 0 height 0
click at [221, 73] on input "Select an option" at bounding box center [220, 73] width 5 height 5
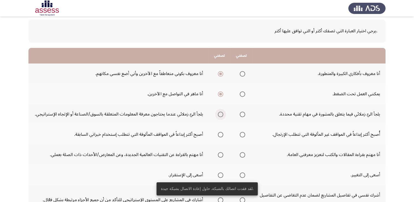
click at [223, 114] on span "Select an option" at bounding box center [220, 114] width 5 height 5
click at [223, 114] on input "Select an option" at bounding box center [220, 114] width 5 height 5
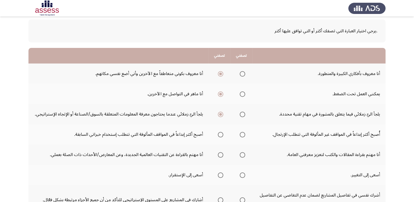
click at [221, 135] on span "Select an option" at bounding box center [221, 135] width 0 height 0
click at [221, 134] on input "Select an option" at bounding box center [220, 134] width 5 height 5
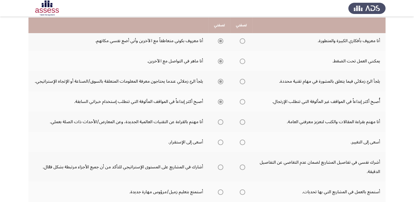
scroll to position [60, 0]
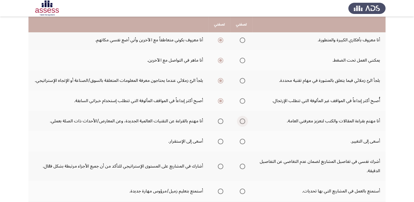
click at [243, 121] on span "Select an option" at bounding box center [243, 121] width 0 height 0
click at [243, 120] on input "Select an option" at bounding box center [242, 121] width 5 height 5
click at [243, 142] on span "Select an option" at bounding box center [243, 142] width 0 height 0
click at [243, 140] on input "Select an option" at bounding box center [242, 141] width 5 height 5
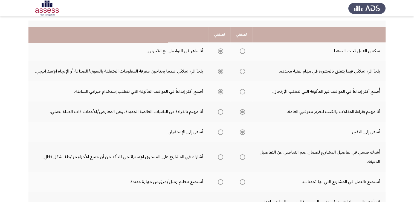
scroll to position [80, 0]
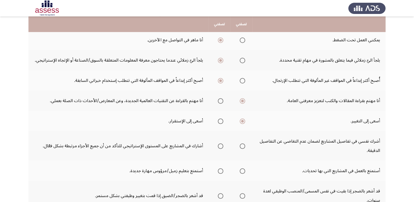
click at [221, 146] on span "Select an option" at bounding box center [221, 146] width 0 height 0
click at [221, 145] on input "Select an option" at bounding box center [220, 145] width 5 height 5
click at [221, 171] on span "Select an option" at bounding box center [221, 171] width 0 height 0
click at [221, 170] on input "Select an option" at bounding box center [220, 170] width 5 height 5
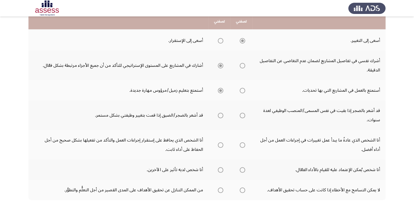
scroll to position [161, 0]
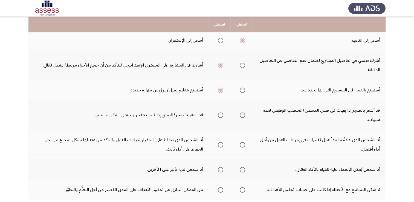
click at [243, 115] on span "Select an option" at bounding box center [243, 115] width 0 height 0
click at [243, 114] on input "Select an option" at bounding box center [242, 115] width 5 height 5
click at [243, 145] on span "Select an option" at bounding box center [243, 145] width 0 height 0
click at [243, 143] on input "Select an option" at bounding box center [242, 144] width 5 height 5
click at [242, 169] on span "Select an option" at bounding box center [242, 169] width 5 height 5
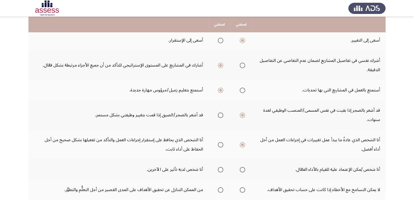
click at [242, 169] on input "Select an option" at bounding box center [242, 169] width 5 height 5
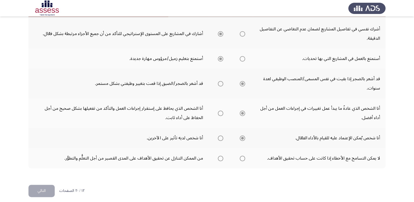
scroll to position [195, 0]
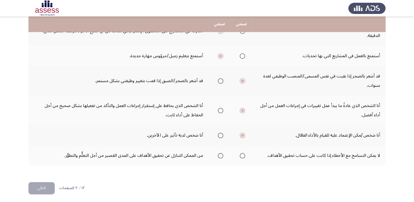
click at [243, 156] on span "Select an option" at bounding box center [243, 156] width 0 height 0
click at [243, 154] on input "Select an option" at bounding box center [242, 155] width 5 height 5
click at [37, 185] on button "التالي" at bounding box center [41, 188] width 26 height 12
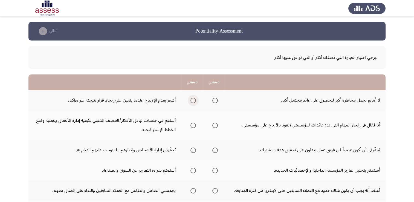
click at [193, 100] on span "Select an option" at bounding box center [193, 100] width 0 height 0
click at [194, 100] on input "Select an option" at bounding box center [193, 100] width 5 height 5
click at [193, 125] on span "Select an option" at bounding box center [193, 125] width 0 height 0
click at [194, 125] on input "Select an option" at bounding box center [193, 125] width 5 height 5
click at [217, 148] on span "Select an option" at bounding box center [214, 150] width 5 height 5
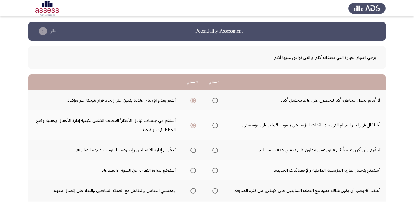
click at [217, 148] on input "Select an option" at bounding box center [214, 150] width 5 height 5
click at [193, 171] on span "Select an option" at bounding box center [193, 171] width 0 height 0
click at [194, 170] on input "Select an option" at bounding box center [193, 170] width 5 height 5
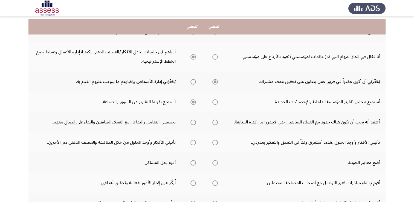
scroll to position [71, 0]
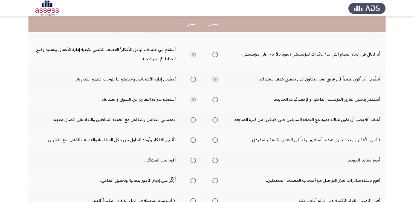
click at [193, 120] on span "Select an option" at bounding box center [193, 120] width 0 height 0
click at [194, 119] on input "Select an option" at bounding box center [193, 119] width 5 height 5
click at [214, 137] on span "Select an option" at bounding box center [214, 139] width 5 height 5
click at [214, 137] on input "Select an option" at bounding box center [214, 139] width 5 height 5
click at [193, 160] on span "Select an option" at bounding box center [193, 160] width 0 height 0
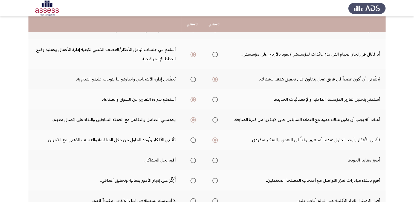
click at [194, 159] on input "Select an option" at bounding box center [193, 160] width 5 height 5
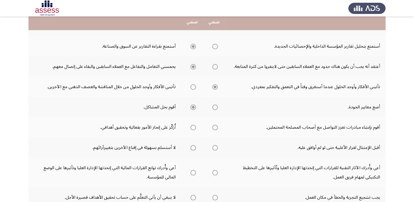
scroll to position [124, 0]
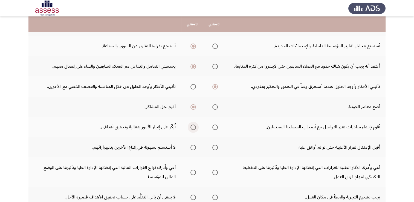
click at [192, 126] on span "Select an option" at bounding box center [193, 127] width 5 height 5
click at [192, 126] on input "Select an option" at bounding box center [193, 127] width 5 height 5
click at [215, 145] on span "Select an option" at bounding box center [214, 147] width 5 height 5
click at [215, 145] on input "Select an option" at bounding box center [214, 147] width 5 height 5
click at [193, 173] on span "Select an option" at bounding box center [193, 172] width 5 height 5
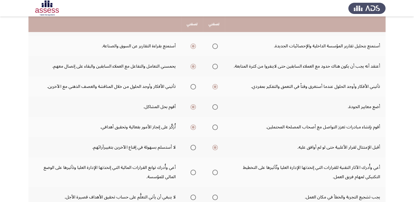
click at [193, 173] on input "Select an option" at bounding box center [193, 172] width 5 height 5
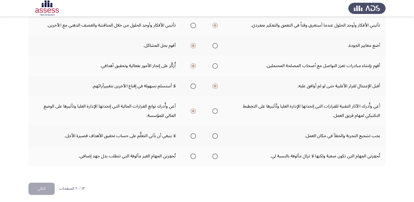
scroll to position [186, 0]
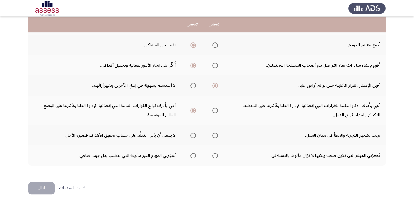
click at [215, 136] on span "Select an option" at bounding box center [215, 136] width 0 height 0
click at [215, 134] on input "Select an option" at bounding box center [214, 135] width 5 height 5
click at [215, 156] on span "Select an option" at bounding box center [215, 156] width 0 height 0
click at [215, 154] on input "Select an option" at bounding box center [214, 155] width 5 height 5
click at [35, 188] on button "التالي" at bounding box center [41, 188] width 26 height 12
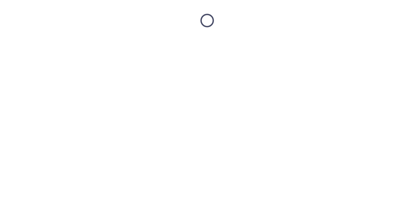
scroll to position [0, 0]
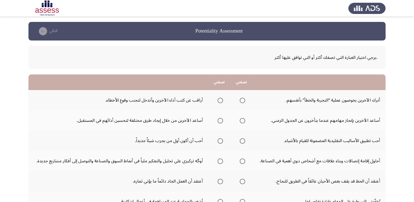
click at [242, 102] on span "Select an option" at bounding box center [242, 100] width 5 height 5
click at [242, 102] on input "Select an option" at bounding box center [242, 100] width 5 height 5
click at [220, 121] on span "Select an option" at bounding box center [220, 121] width 0 height 0
click at [220, 120] on input "Select an option" at bounding box center [220, 120] width 5 height 5
click at [220, 141] on span "Select an option" at bounding box center [220, 141] width 0 height 0
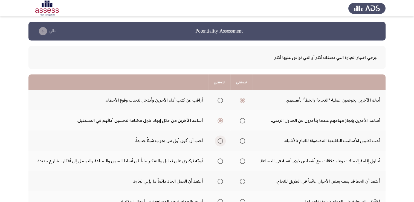
click at [220, 140] on input "Select an option" at bounding box center [220, 140] width 5 height 5
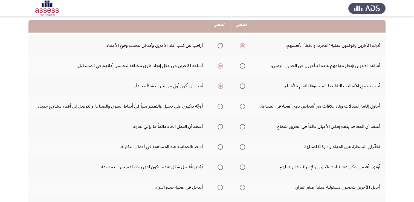
scroll to position [55, 0]
click at [241, 108] on span "Select an option" at bounding box center [242, 105] width 5 height 5
click at [241, 108] on input "Select an option" at bounding box center [242, 105] width 5 height 5
click at [220, 126] on span "Select an option" at bounding box center [220, 126] width 0 height 0
click at [220, 125] on input "Select an option" at bounding box center [220, 126] width 5 height 5
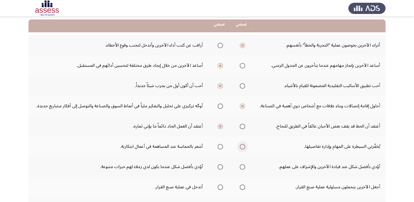
click at [244, 146] on span "Select an option" at bounding box center [242, 146] width 5 height 5
click at [244, 146] on input "Select an option" at bounding box center [242, 146] width 5 height 5
click at [220, 168] on span "Select an option" at bounding box center [220, 166] width 5 height 5
click at [220, 168] on input "Select an option" at bounding box center [220, 166] width 5 height 5
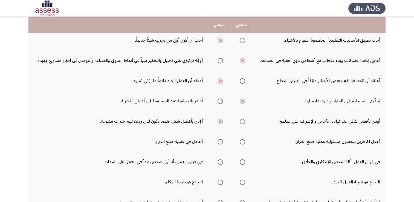
scroll to position [103, 0]
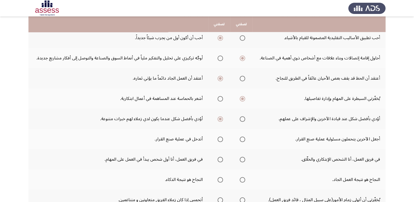
click at [220, 139] on span "Select an option" at bounding box center [220, 139] width 0 height 0
click at [220, 138] on input "Select an option" at bounding box center [220, 139] width 5 height 5
click at [243, 160] on span "Select an option" at bounding box center [243, 160] width 0 height 0
click at [242, 158] on input "Select an option" at bounding box center [242, 159] width 5 height 5
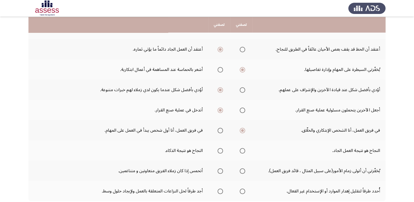
scroll to position [133, 0]
click at [240, 149] on span "Select an option" at bounding box center [242, 150] width 5 height 5
click at [240, 149] on input "Select an option" at bounding box center [242, 150] width 5 height 5
click at [240, 171] on span "Select an option" at bounding box center [242, 170] width 5 height 5
click at [240, 171] on input "Select an option" at bounding box center [242, 170] width 5 height 5
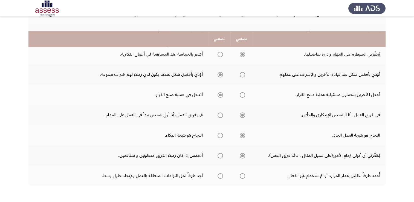
scroll to position [168, 0]
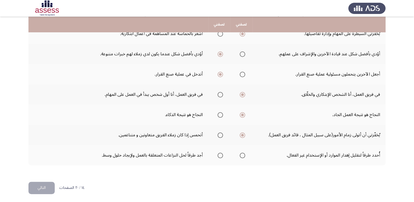
click at [243, 156] on span "Select an option" at bounding box center [243, 156] width 0 height 0
click at [242, 154] on input "Select an option" at bounding box center [242, 155] width 5 height 5
click at [42, 189] on button "التالي" at bounding box center [41, 188] width 26 height 12
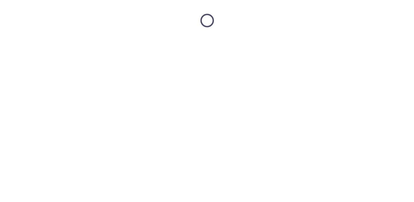
scroll to position [0, 0]
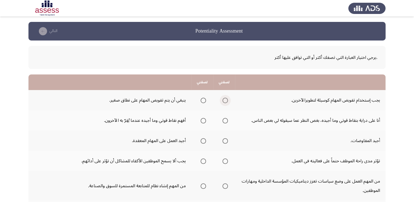
click at [225, 102] on span "Select an option" at bounding box center [225, 100] width 5 height 5
click at [225, 102] on input "Select an option" at bounding box center [225, 100] width 5 height 5
click at [226, 122] on span "Select an option" at bounding box center [225, 120] width 5 height 5
click at [226, 122] on input "Select an option" at bounding box center [225, 120] width 5 height 5
click at [225, 141] on span "Select an option" at bounding box center [225, 141] width 0 height 0
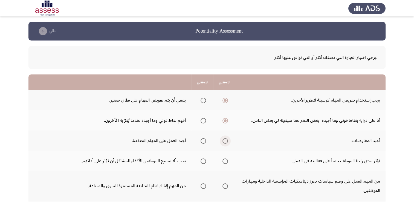
click at [225, 140] on input "Select an option" at bounding box center [225, 140] width 5 height 5
click at [225, 161] on span "Select an option" at bounding box center [225, 161] width 0 height 0
click at [225, 160] on input "Select an option" at bounding box center [225, 161] width 5 height 5
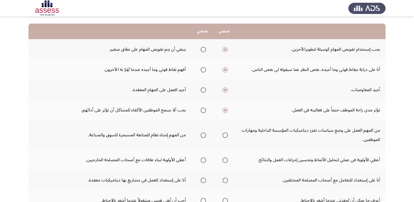
scroll to position [51, 0]
click at [225, 135] on span "Select an option" at bounding box center [225, 135] width 0 height 0
click at [225, 134] on input "Select an option" at bounding box center [225, 134] width 5 height 5
click at [204, 160] on span "Select an option" at bounding box center [203, 159] width 5 height 5
click at [204, 160] on input "Select an option" at bounding box center [203, 159] width 5 height 5
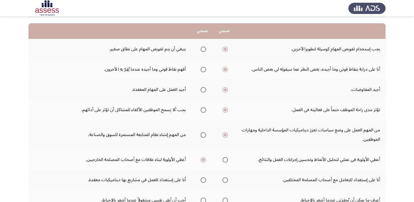
click at [225, 180] on span "Select an option" at bounding box center [225, 180] width 0 height 0
click at [225, 179] on input "Select an option" at bounding box center [225, 179] width 5 height 5
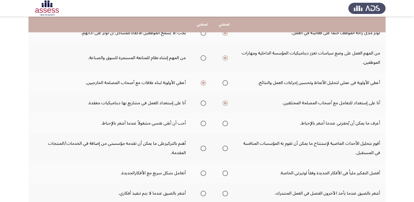
scroll to position [130, 0]
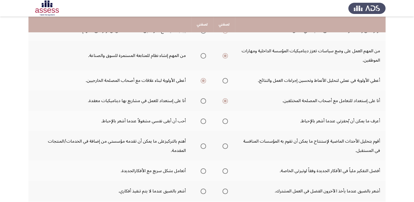
click at [225, 121] on span "Select an option" at bounding box center [225, 121] width 0 height 0
click at [225, 120] on input "Select an option" at bounding box center [225, 121] width 5 height 5
click at [225, 81] on span "Select an option" at bounding box center [225, 81] width 0 height 0
click at [225, 79] on input "Select an option" at bounding box center [225, 80] width 5 height 5
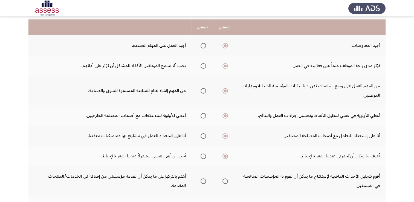
scroll to position [90, 0]
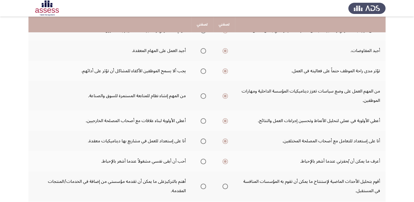
click at [203, 96] on span "Select an option" at bounding box center [203, 96] width 0 height 0
click at [203, 95] on input "Select an option" at bounding box center [203, 95] width 5 height 5
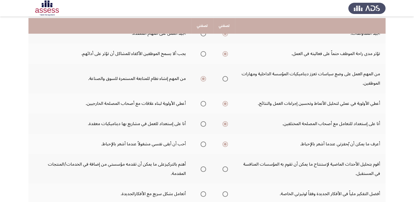
scroll to position [109, 0]
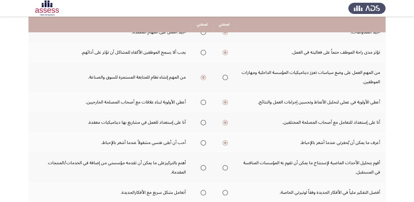
click at [203, 102] on span "Select an option" at bounding box center [203, 102] width 0 height 0
click at [203, 101] on input "Select an option" at bounding box center [203, 102] width 5 height 5
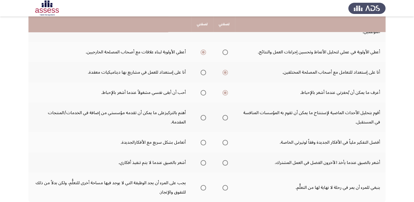
scroll to position [160, 0]
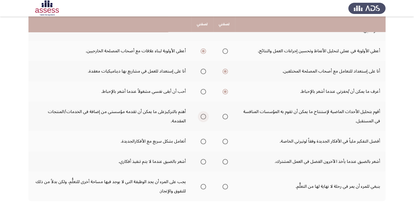
click at [203, 117] on span "Select an option" at bounding box center [203, 117] width 0 height 0
click at [203, 115] on input "Select an option" at bounding box center [203, 116] width 5 height 5
click at [205, 139] on span "Select an option" at bounding box center [203, 141] width 5 height 5
click at [205, 139] on input "Select an option" at bounding box center [203, 141] width 5 height 5
click at [203, 162] on span "Select an option" at bounding box center [203, 162] width 0 height 0
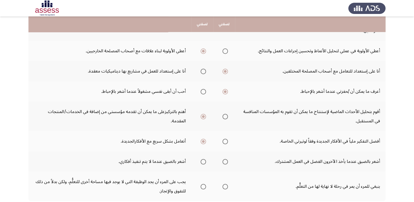
click at [203, 160] on input "Select an option" at bounding box center [203, 161] width 5 height 5
click at [225, 187] on span "Select an option" at bounding box center [225, 187] width 0 height 0
click at [225, 185] on input "Select an option" at bounding box center [225, 186] width 5 height 5
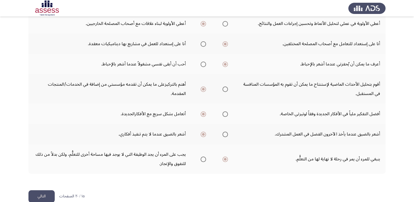
scroll to position [195, 0]
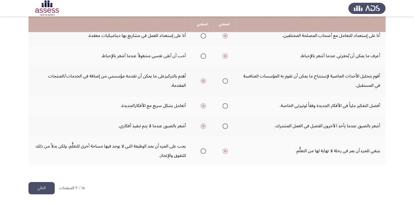
click at [45, 186] on button "التالي" at bounding box center [41, 188] width 26 height 12
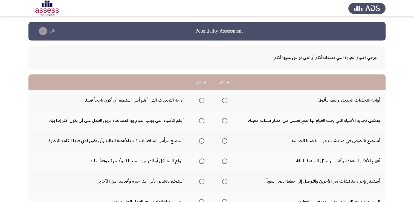
click at [201, 102] on span "Select an option" at bounding box center [201, 100] width 5 height 5
click at [201, 102] on input "Select an option" at bounding box center [201, 100] width 5 height 5
click at [202, 121] on span "Select an option" at bounding box center [202, 121] width 0 height 0
click at [201, 120] on input "Select an option" at bounding box center [201, 120] width 5 height 5
click at [225, 141] on span "Select an option" at bounding box center [225, 141] width 0 height 0
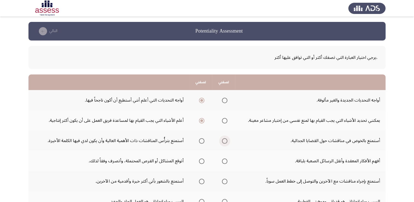
click at [223, 140] on input "Select an option" at bounding box center [224, 140] width 5 height 5
click at [226, 160] on span "Select an option" at bounding box center [224, 161] width 5 height 5
click at [226, 160] on input "Select an option" at bounding box center [224, 161] width 5 height 5
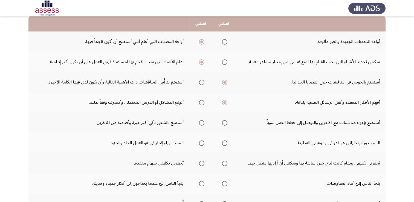
scroll to position [62, 0]
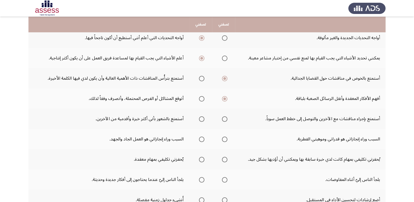
click at [225, 120] on span "Select an option" at bounding box center [224, 118] width 5 height 5
click at [225, 120] on input "Select an option" at bounding box center [224, 118] width 5 height 5
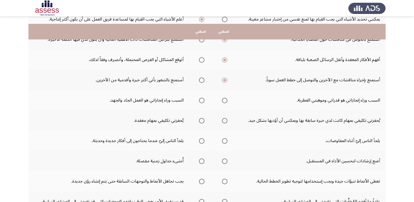
scroll to position [101, 0]
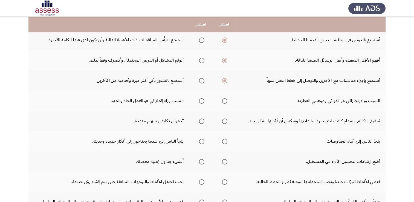
click at [202, 79] on span "Select an option" at bounding box center [201, 80] width 5 height 5
click at [202, 79] on input "Select an option" at bounding box center [201, 80] width 5 height 5
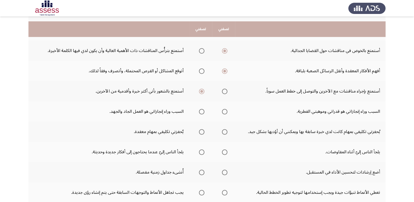
scroll to position [95, 0]
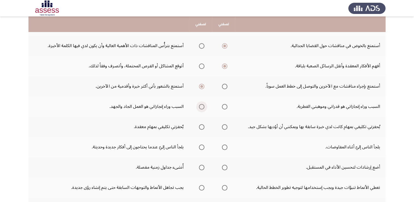
click at [199, 107] on span "Select an option" at bounding box center [201, 106] width 5 height 5
click at [199, 107] on input "Select an option" at bounding box center [201, 106] width 5 height 5
click at [225, 127] on span "Select an option" at bounding box center [225, 127] width 0 height 0
click at [223, 126] on input "Select an option" at bounding box center [224, 126] width 5 height 5
click at [202, 147] on span "Select an option" at bounding box center [202, 147] width 0 height 0
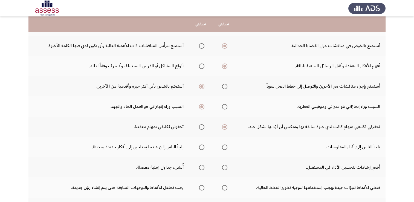
click at [201, 146] on input "Select an option" at bounding box center [201, 147] width 5 height 5
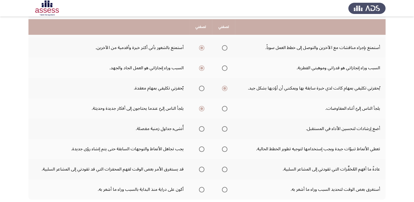
scroll to position [136, 0]
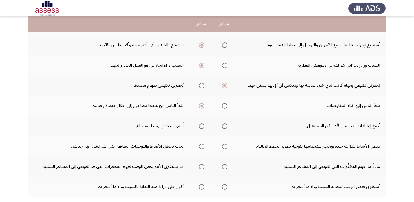
click at [224, 126] on span "Select an option" at bounding box center [224, 125] width 5 height 5
click at [224, 126] on input "Select an option" at bounding box center [224, 125] width 5 height 5
click at [202, 146] on span "Select an option" at bounding box center [202, 146] width 0 height 0
click at [201, 145] on input "Select an option" at bounding box center [201, 146] width 5 height 5
click at [222, 171] on th at bounding box center [223, 166] width 23 height 20
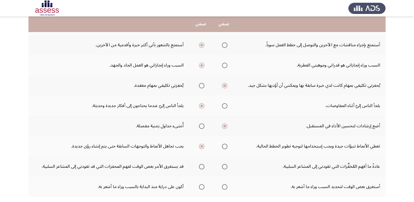
click at [225, 167] on span "Select an option" at bounding box center [225, 167] width 0 height 0
click at [223, 165] on input "Select an option" at bounding box center [224, 166] width 5 height 5
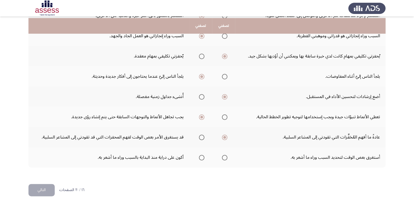
scroll to position [168, 0]
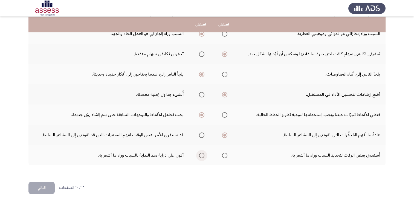
click at [199, 156] on span "Select an option" at bounding box center [201, 155] width 5 height 5
click at [199, 156] on input "Select an option" at bounding box center [201, 155] width 5 height 5
click at [40, 187] on button "التالي" at bounding box center [41, 188] width 26 height 12
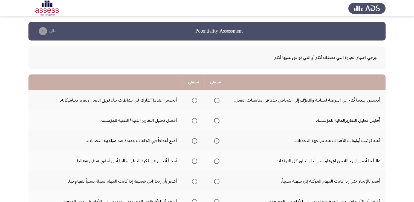
click at [217, 100] on span "Select an option" at bounding box center [217, 100] width 0 height 0
click at [216, 100] on input "Select an option" at bounding box center [216, 100] width 5 height 5
click at [195, 121] on span "Select an option" at bounding box center [195, 121] width 0 height 0
click at [194, 120] on input "Select an option" at bounding box center [194, 120] width 5 height 5
click at [196, 141] on span "Select an option" at bounding box center [194, 140] width 5 height 5
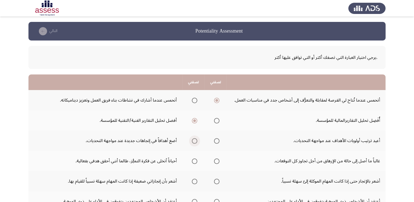
click at [196, 141] on input "Select an option" at bounding box center [194, 140] width 5 height 5
click at [196, 161] on span "Select an option" at bounding box center [194, 161] width 5 height 5
click at [196, 161] on input "Select an option" at bounding box center [194, 161] width 5 height 5
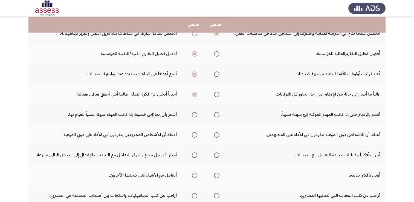
scroll to position [67, 0]
click at [217, 114] on span "Select an option" at bounding box center [217, 114] width 0 height 0
click at [216, 113] on input "Select an option" at bounding box center [216, 113] width 5 height 5
click at [195, 114] on span "Select an option" at bounding box center [195, 114] width 0 height 0
click at [194, 113] on input "Select an option" at bounding box center [194, 113] width 5 height 5
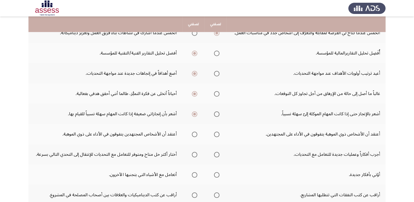
click at [217, 134] on span "Select an option" at bounding box center [217, 134] width 0 height 0
click at [216, 133] on input "Select an option" at bounding box center [216, 134] width 5 height 5
click at [195, 155] on span "Select an option" at bounding box center [195, 155] width 0 height 0
click at [194, 153] on input "Select an option" at bounding box center [194, 154] width 5 height 5
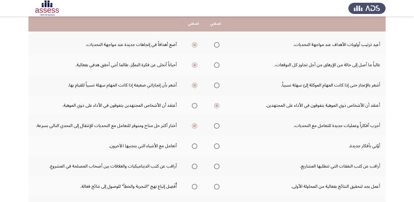
scroll to position [96, 0]
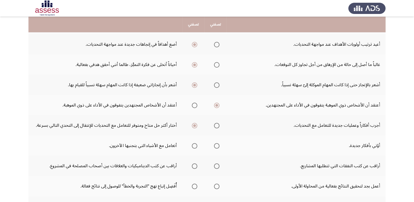
click at [195, 146] on span "Select an option" at bounding box center [195, 146] width 0 height 0
click at [194, 145] on input "Select an option" at bounding box center [194, 145] width 5 height 5
click at [195, 166] on span "Select an option" at bounding box center [195, 166] width 0 height 0
click at [194, 165] on input "Select an option" at bounding box center [194, 165] width 5 height 5
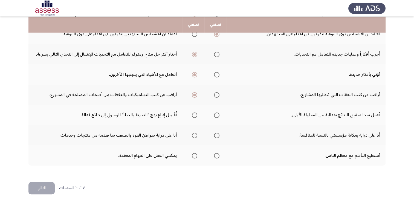
scroll to position [168, 0]
click at [196, 113] on span "Select an option" at bounding box center [194, 114] width 5 height 5
click at [196, 113] on input "Select an option" at bounding box center [194, 114] width 5 height 5
click at [196, 134] on span "Select an option" at bounding box center [194, 135] width 5 height 5
click at [196, 134] on input "Select an option" at bounding box center [194, 135] width 5 height 5
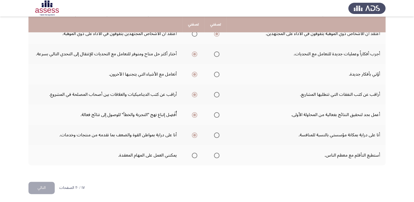
click at [219, 153] on span "Select an option" at bounding box center [216, 155] width 5 height 5
click at [219, 153] on input "Select an option" at bounding box center [216, 155] width 5 height 5
click at [42, 187] on button "التالي" at bounding box center [41, 188] width 26 height 12
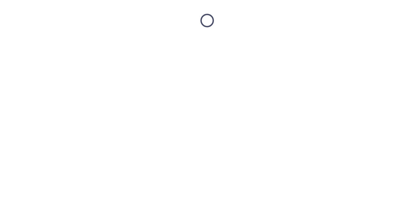
scroll to position [0, 0]
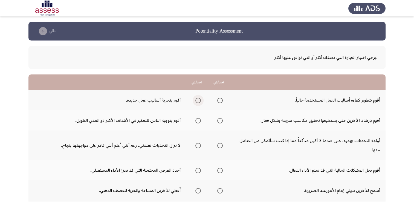
click at [198, 100] on span "Select an option" at bounding box center [198, 100] width 0 height 0
click at [198, 100] on input "Select an option" at bounding box center [197, 100] width 5 height 5
click at [198, 121] on span "Select an option" at bounding box center [198, 121] width 0 height 0
click at [198, 120] on input "Select an option" at bounding box center [197, 120] width 5 height 5
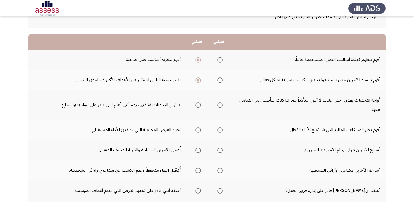
scroll to position [41, 0]
click at [198, 105] on span "Select an option" at bounding box center [198, 105] width 0 height 0
click at [198, 104] on input "Select an option" at bounding box center [197, 104] width 5 height 5
click at [197, 130] on span "Select an option" at bounding box center [197, 129] width 5 height 5
click at [197, 130] on input "Select an option" at bounding box center [197, 129] width 5 height 5
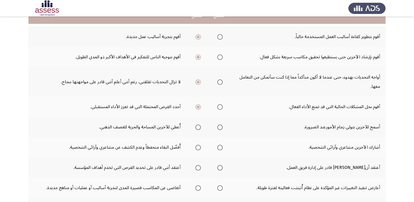
scroll to position [64, 0]
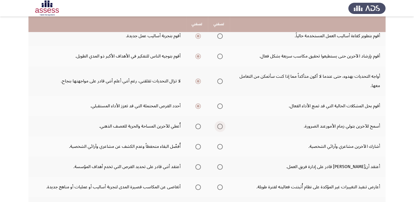
click at [220, 127] on span "Select an option" at bounding box center [219, 126] width 5 height 5
click at [220, 127] on input "Select an option" at bounding box center [219, 126] width 5 height 5
click at [198, 147] on span "Select an option" at bounding box center [198, 147] width 0 height 0
click at [198, 146] on input "Select an option" at bounding box center [197, 146] width 5 height 5
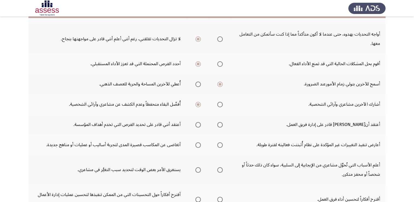
scroll to position [108, 0]
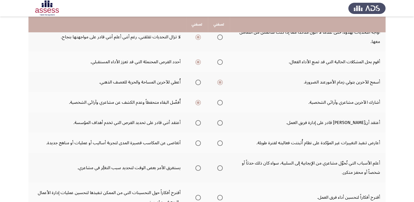
click at [198, 123] on span "Select an option" at bounding box center [198, 123] width 0 height 0
click at [198, 122] on input "Select an option" at bounding box center [197, 122] width 5 height 5
click at [198, 143] on span "Select an option" at bounding box center [198, 143] width 0 height 0
click at [198, 142] on input "Select an option" at bounding box center [197, 142] width 5 height 5
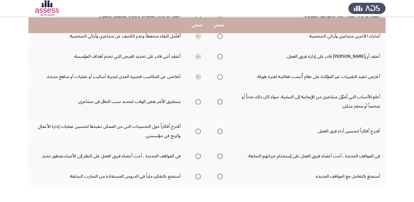
scroll to position [176, 0]
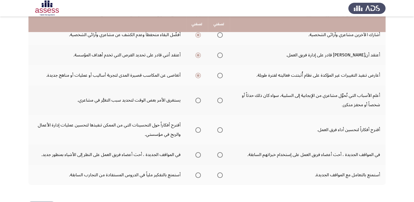
click at [220, 100] on span "Select an option" at bounding box center [220, 100] width 0 height 0
click at [220, 99] on input "Select an option" at bounding box center [219, 100] width 5 height 5
click at [198, 130] on span "Select an option" at bounding box center [198, 130] width 0 height 0
click at [198, 128] on input "Select an option" at bounding box center [197, 129] width 5 height 5
click at [198, 155] on span "Select an option" at bounding box center [198, 155] width 0 height 0
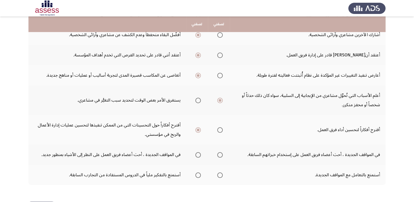
click at [198, 153] on input "Select an option" at bounding box center [197, 154] width 5 height 5
click at [198, 175] on span "Select an option" at bounding box center [198, 175] width 0 height 0
click at [198, 173] on input "Select an option" at bounding box center [197, 174] width 5 height 5
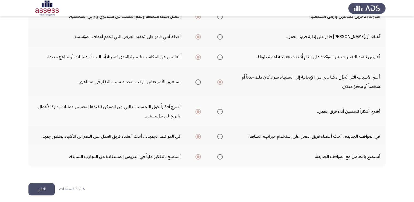
scroll to position [195, 0]
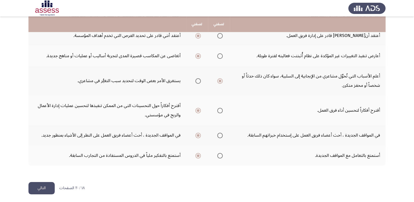
click at [44, 188] on button "التالي" at bounding box center [41, 188] width 26 height 12
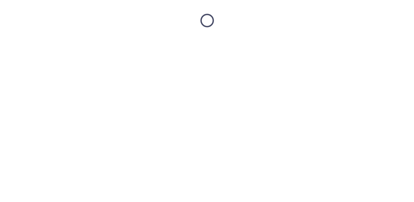
scroll to position [0, 0]
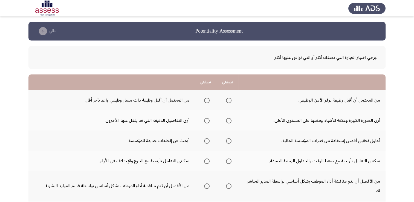
click at [229, 102] on span "Select an option" at bounding box center [228, 100] width 5 height 5
click at [229, 102] on input "Select an option" at bounding box center [228, 100] width 5 height 5
click at [207, 121] on span "Select an option" at bounding box center [207, 121] width 0 height 0
click at [206, 120] on input "Select an option" at bounding box center [206, 120] width 5 height 5
click at [226, 141] on span "Select an option" at bounding box center [228, 140] width 5 height 5
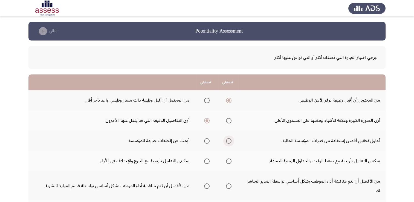
click at [226, 141] on input "Select an option" at bounding box center [228, 140] width 5 height 5
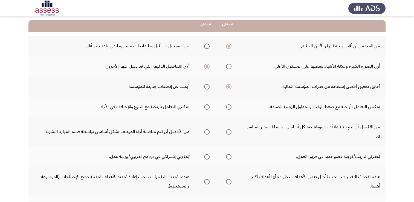
scroll to position [52, 0]
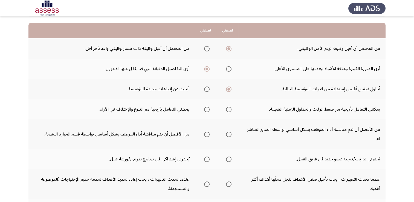
click at [226, 109] on span "Select an option" at bounding box center [228, 109] width 5 height 5
click at [226, 109] on input "Select an option" at bounding box center [228, 109] width 5 height 5
click at [229, 134] on span "Select an option" at bounding box center [229, 134] width 0 height 0
click at [228, 133] on input "Select an option" at bounding box center [228, 134] width 5 height 5
click at [229, 159] on span "Select an option" at bounding box center [228, 159] width 5 height 5
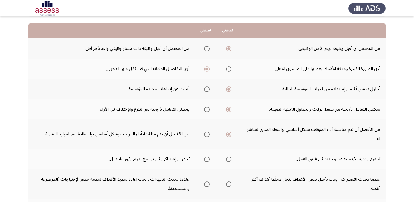
click at [229, 159] on input "Select an option" at bounding box center [228, 159] width 5 height 5
click at [229, 159] on span "Select an option" at bounding box center [229, 159] width 3 height 3
click at [229, 159] on input "Select an option" at bounding box center [228, 159] width 5 height 5
click at [207, 159] on span "Select an option" at bounding box center [207, 159] width 0 height 0
click at [206, 158] on input "Select an option" at bounding box center [206, 159] width 5 height 5
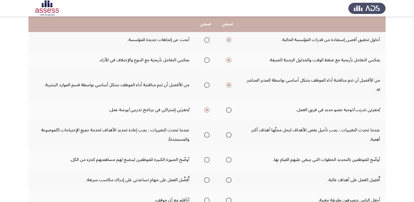
scroll to position [102, 0]
click at [229, 134] on span "Select an option" at bounding box center [228, 134] width 5 height 5
click at [229, 134] on input "Select an option" at bounding box center [228, 134] width 5 height 5
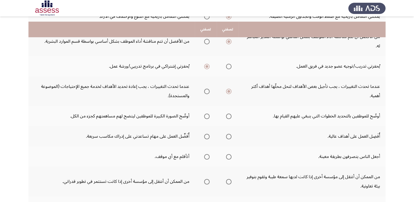
scroll to position [152, 0]
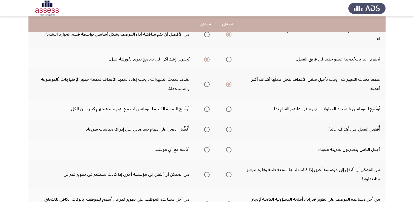
click at [225, 114] on th at bounding box center [228, 109] width 22 height 20
click at [229, 109] on span "Select an option" at bounding box center [229, 109] width 0 height 0
click at [228, 108] on input "Select an option" at bounding box center [228, 109] width 5 height 5
click at [229, 129] on span "Select an option" at bounding box center [229, 129] width 0 height 0
click at [228, 128] on input "Select an option" at bounding box center [228, 129] width 5 height 5
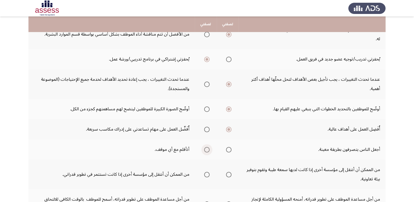
click at [205, 147] on span "Select an option" at bounding box center [206, 149] width 5 height 5
click at [205, 147] on input "Select an option" at bounding box center [206, 149] width 5 height 5
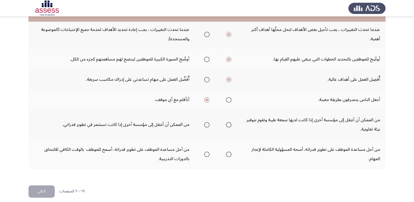
scroll to position [205, 0]
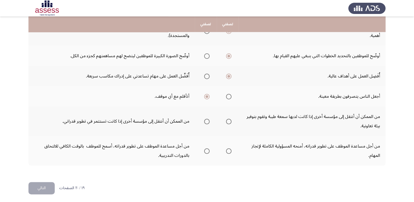
click at [229, 122] on span "Select an option" at bounding box center [229, 122] width 0 height 0
click at [228, 120] on input "Select an option" at bounding box center [228, 121] width 5 height 5
click at [207, 151] on span "Select an option" at bounding box center [207, 151] width 0 height 0
click at [206, 149] on input "Select an option" at bounding box center [206, 150] width 5 height 5
click at [41, 187] on button "التالي" at bounding box center [41, 188] width 26 height 12
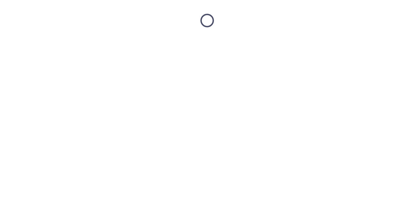
scroll to position [0, 0]
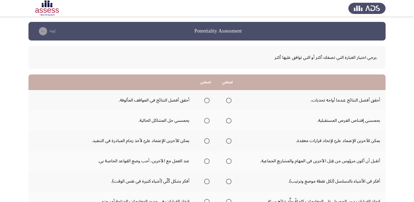
click at [207, 100] on span "Select an option" at bounding box center [207, 100] width 0 height 0
click at [207, 100] on input "Select an option" at bounding box center [206, 100] width 5 height 5
click at [229, 121] on span "Select an option" at bounding box center [229, 121] width 0 height 0
click at [229, 120] on input "Select an option" at bounding box center [228, 120] width 5 height 5
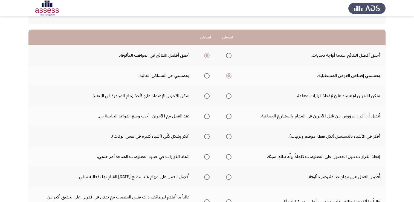
scroll to position [45, 0]
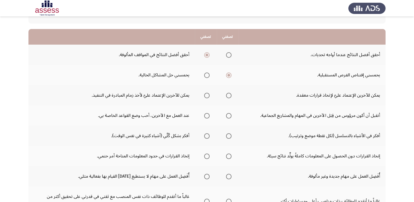
click at [227, 96] on span "Select an option" at bounding box center [228, 95] width 5 height 5
click at [227, 96] on input "Select an option" at bounding box center [228, 95] width 5 height 5
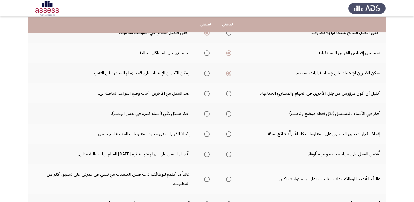
scroll to position [68, 0]
click at [207, 93] on span "Select an option" at bounding box center [207, 93] width 0 height 0
click at [207, 93] on input "Select an option" at bounding box center [206, 93] width 5 height 5
click at [230, 112] on span "Select an option" at bounding box center [228, 113] width 5 height 5
click at [230, 112] on input "Select an option" at bounding box center [228, 113] width 5 height 5
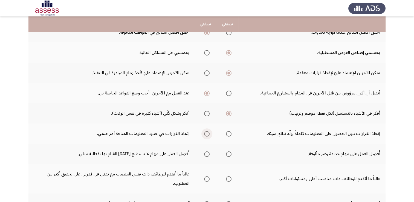
click at [205, 132] on span "Select an option" at bounding box center [206, 133] width 5 height 5
click at [205, 132] on input "Select an option" at bounding box center [206, 133] width 5 height 5
click at [226, 153] on span "Select an option" at bounding box center [228, 153] width 5 height 5
click at [226, 153] on input "Select an option" at bounding box center [228, 153] width 5 height 5
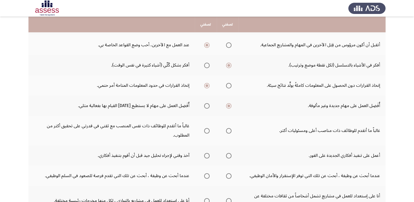
scroll to position [118, 0]
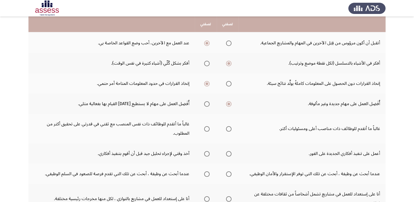
click at [230, 129] on span "Select an option" at bounding box center [228, 128] width 5 height 5
click at [230, 129] on input "Select an option" at bounding box center [228, 128] width 5 height 5
click at [206, 155] on span "Select an option" at bounding box center [206, 153] width 5 height 5
click at [206, 155] on input "Select an option" at bounding box center [206, 153] width 5 height 5
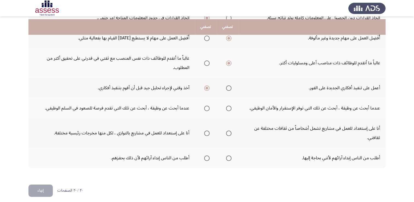
scroll to position [186, 0]
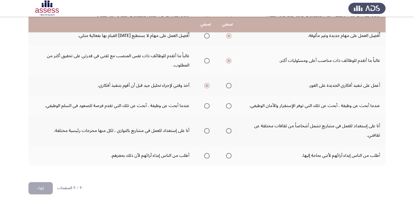
click at [230, 104] on span "Select an option" at bounding box center [228, 105] width 5 height 5
click at [230, 104] on input "Select an option" at bounding box center [228, 105] width 5 height 5
click at [229, 131] on span "Select an option" at bounding box center [229, 131] width 0 height 0
click at [229, 129] on input "Select an option" at bounding box center [228, 130] width 5 height 5
click at [226, 153] on span "Select an option" at bounding box center [228, 155] width 5 height 5
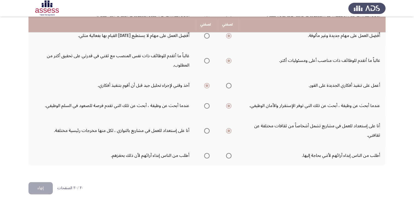
click at [226, 153] on input "Select an option" at bounding box center [228, 155] width 5 height 5
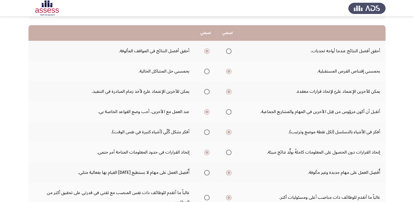
scroll to position [0, 0]
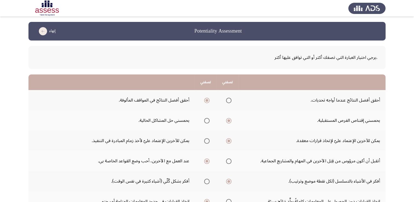
click at [226, 141] on span "Select an option" at bounding box center [228, 140] width 5 height 5
click at [226, 141] on input "Select an option" at bounding box center [228, 140] width 5 height 5
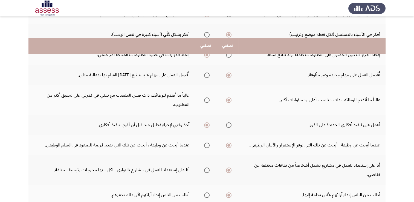
scroll to position [186, 0]
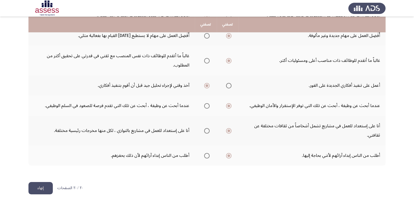
click at [43, 188] on button "إنهاء" at bounding box center [40, 188] width 24 height 12
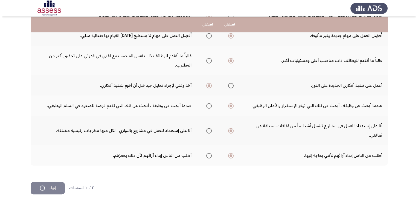
scroll to position [0, 0]
